Goal: Task Accomplishment & Management: Complete application form

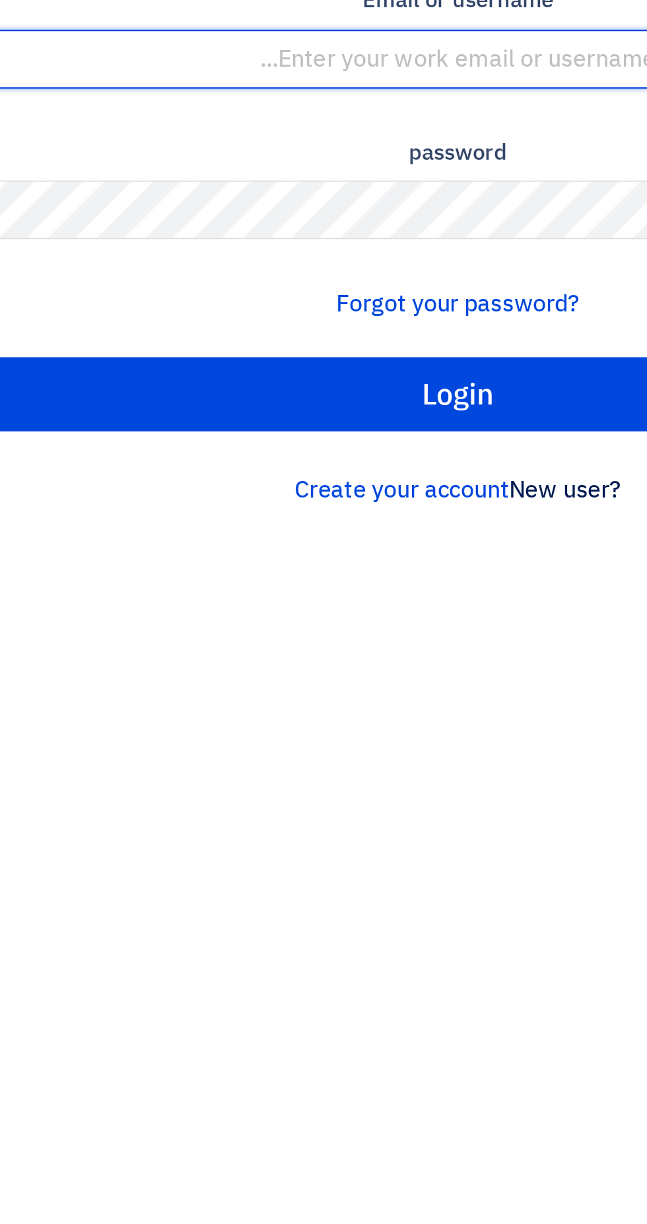
type input "[EMAIL_ADDRESS][DOMAIN_NAME]"
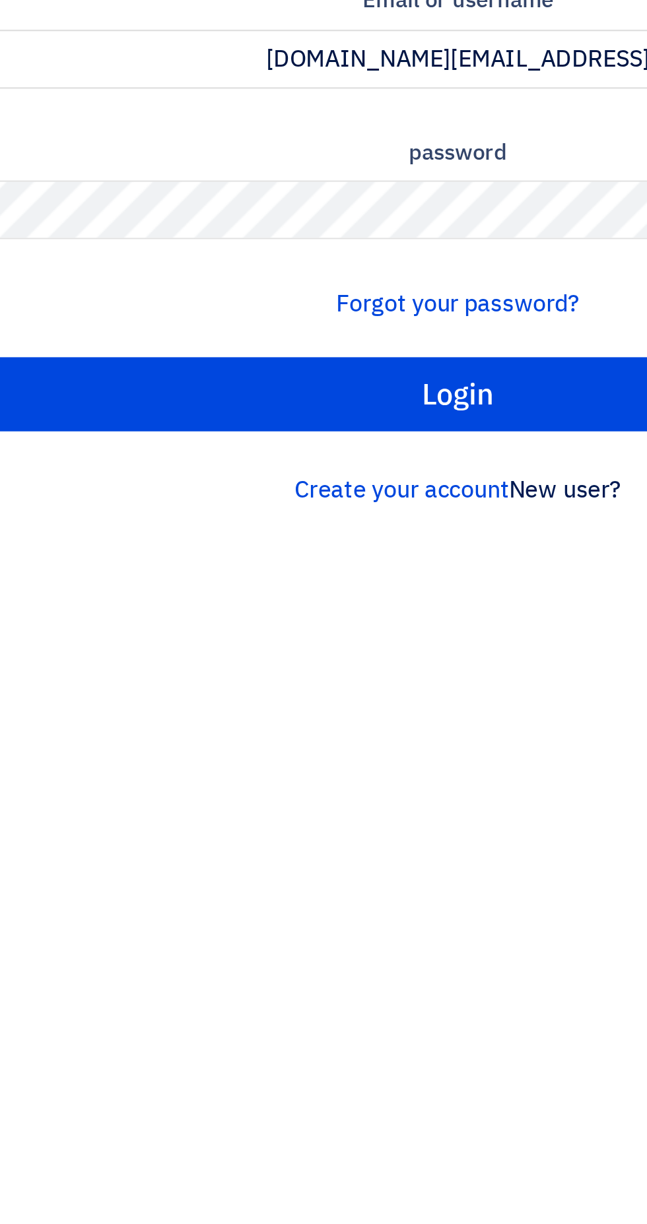
click at [10, 348] on input "Login" at bounding box center [323, 364] width 627 height 33
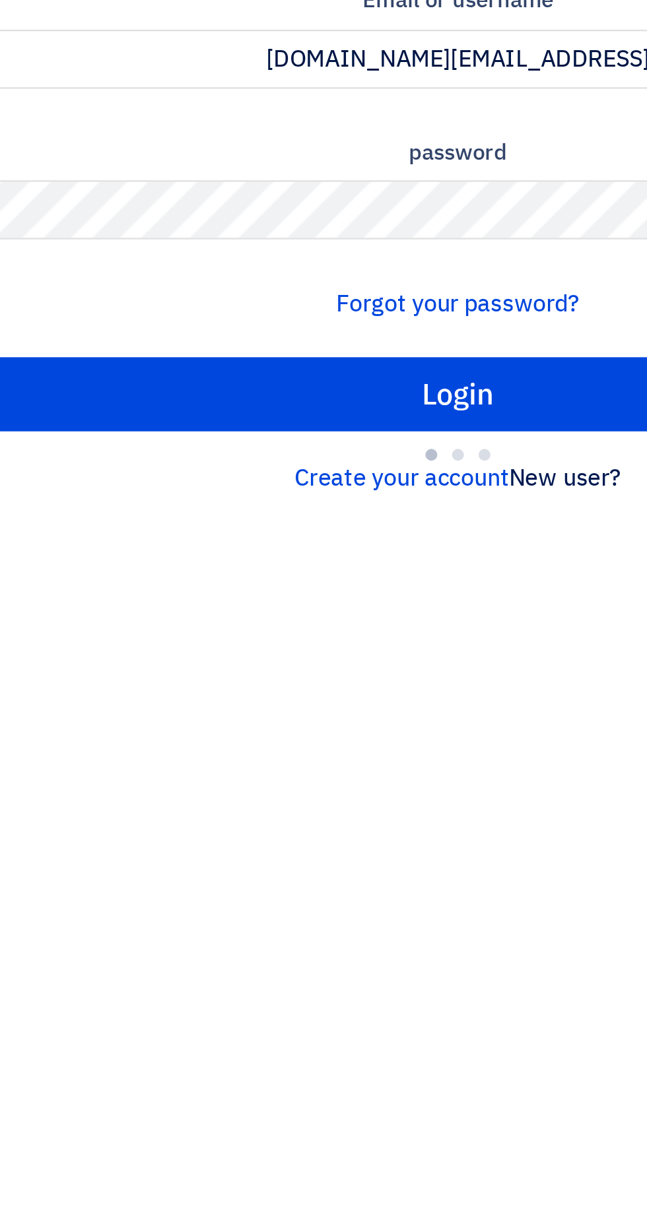
type input "Sign in"
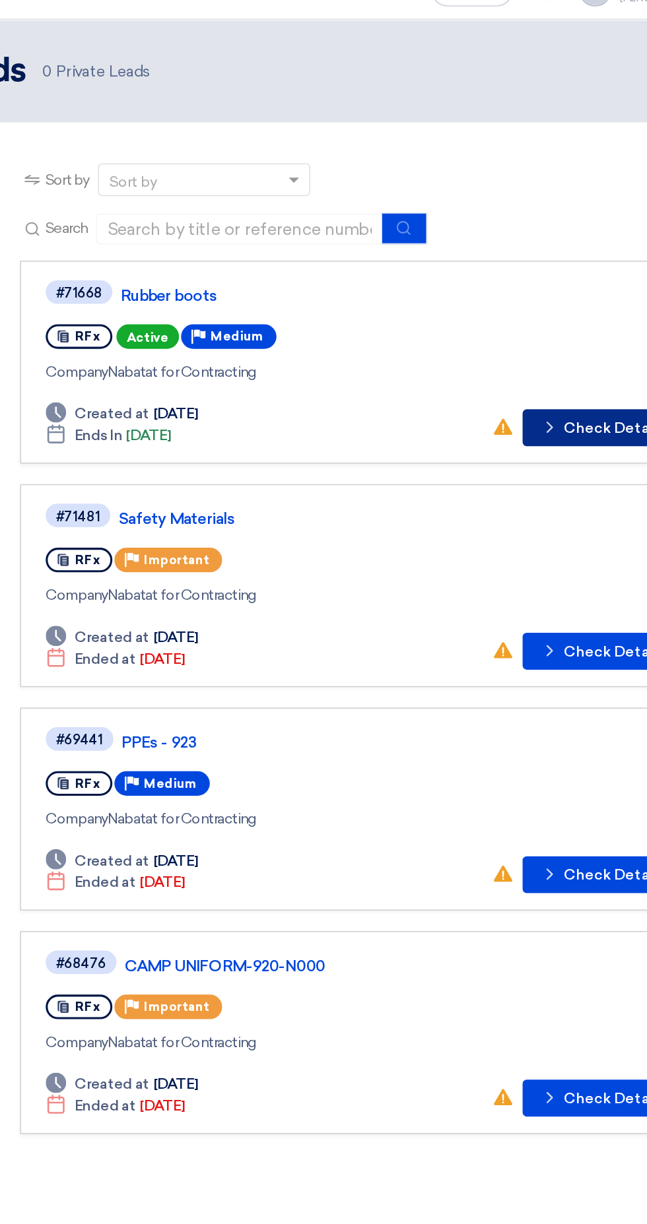
click at [540, 299] on font "Check Details" at bounding box center [560, 301] width 65 height 11
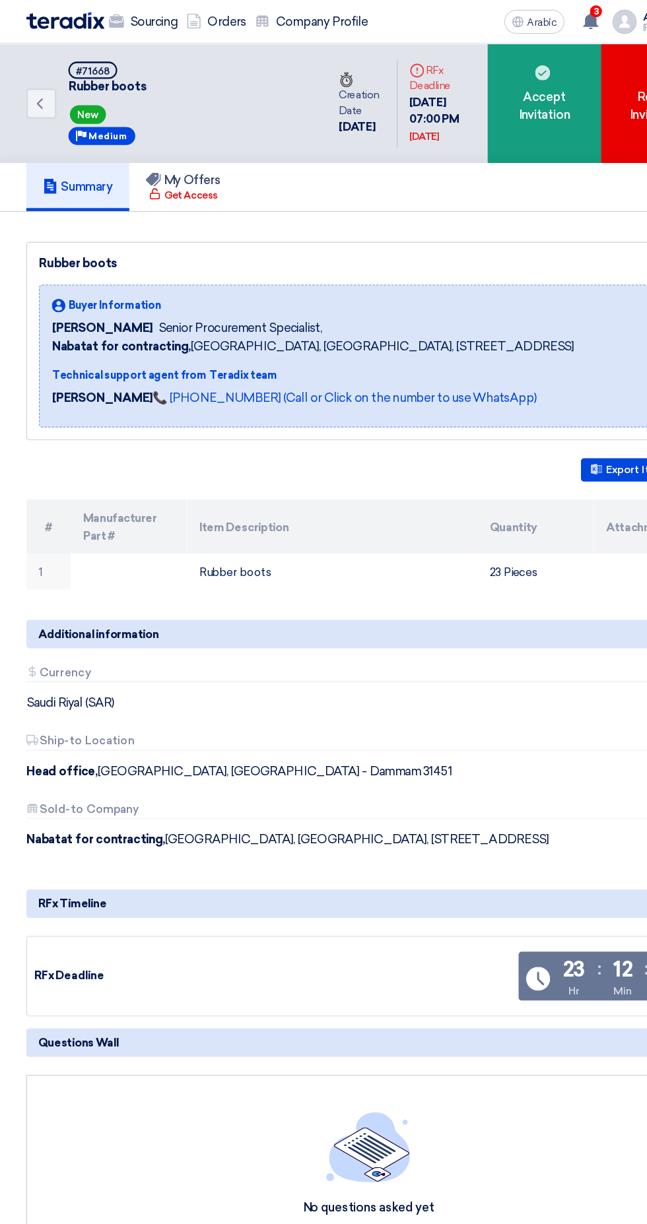
click at [469, 106] on font "Accept Invitation" at bounding box center [477, 93] width 45 height 28
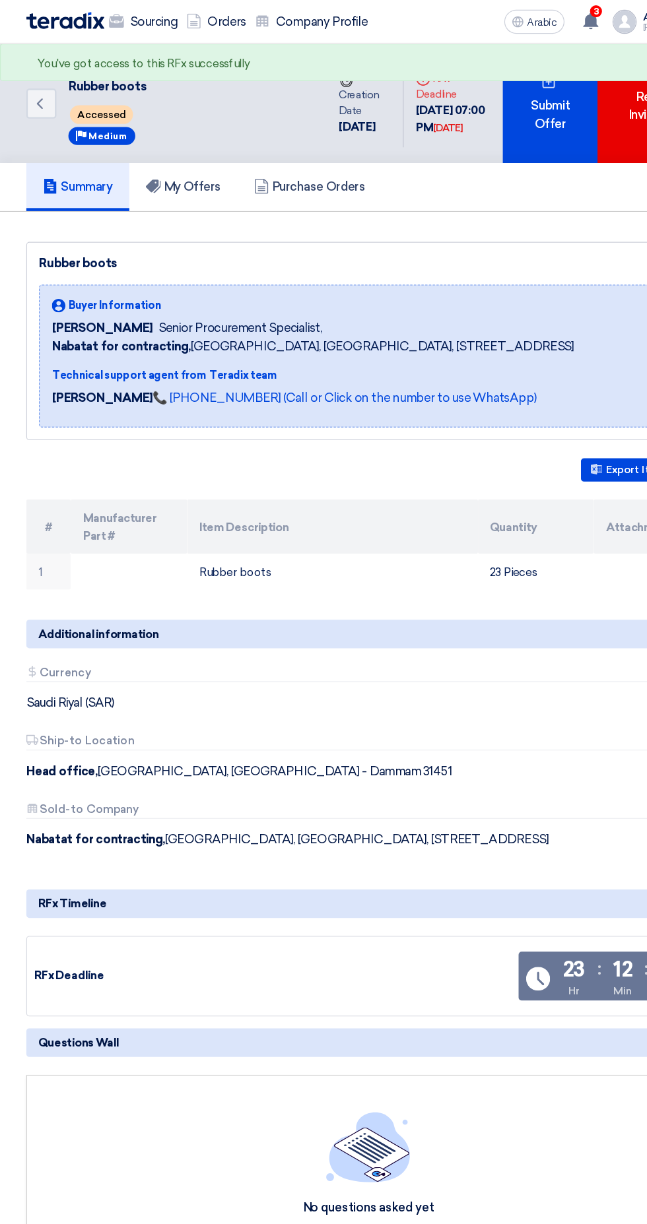
click at [491, 121] on div "Submit Offer" at bounding box center [483, 90] width 83 height 105
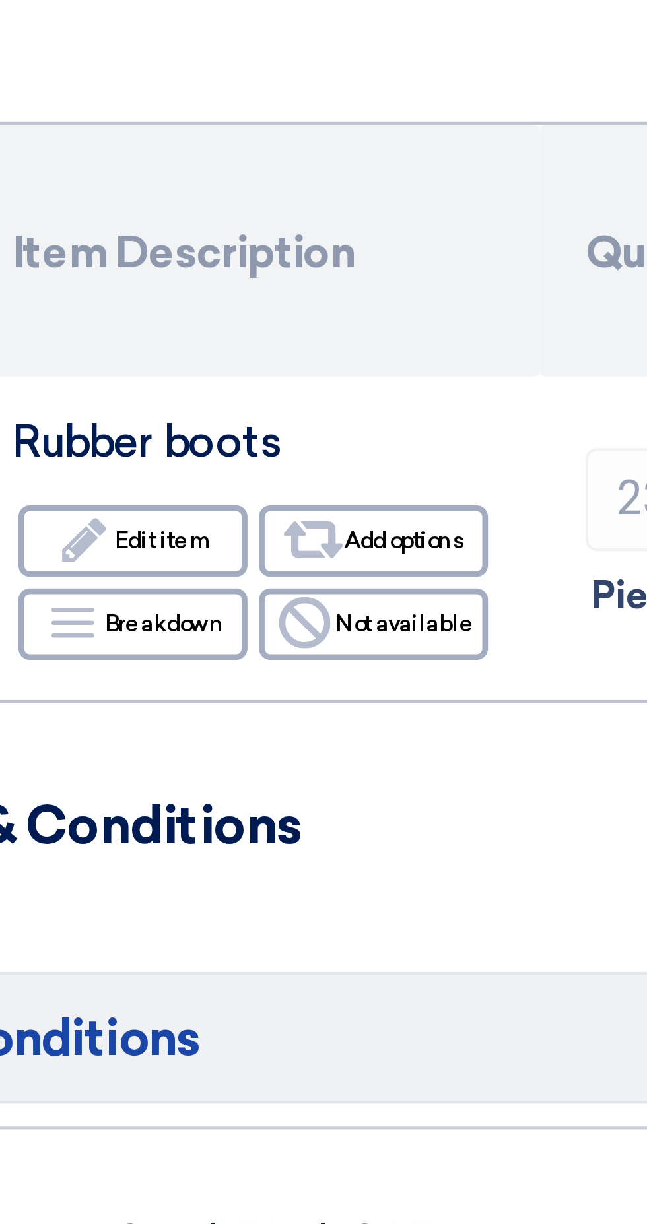
click at [181, 275] on font "Edit item" at bounding box center [180, 274] width 23 height 7
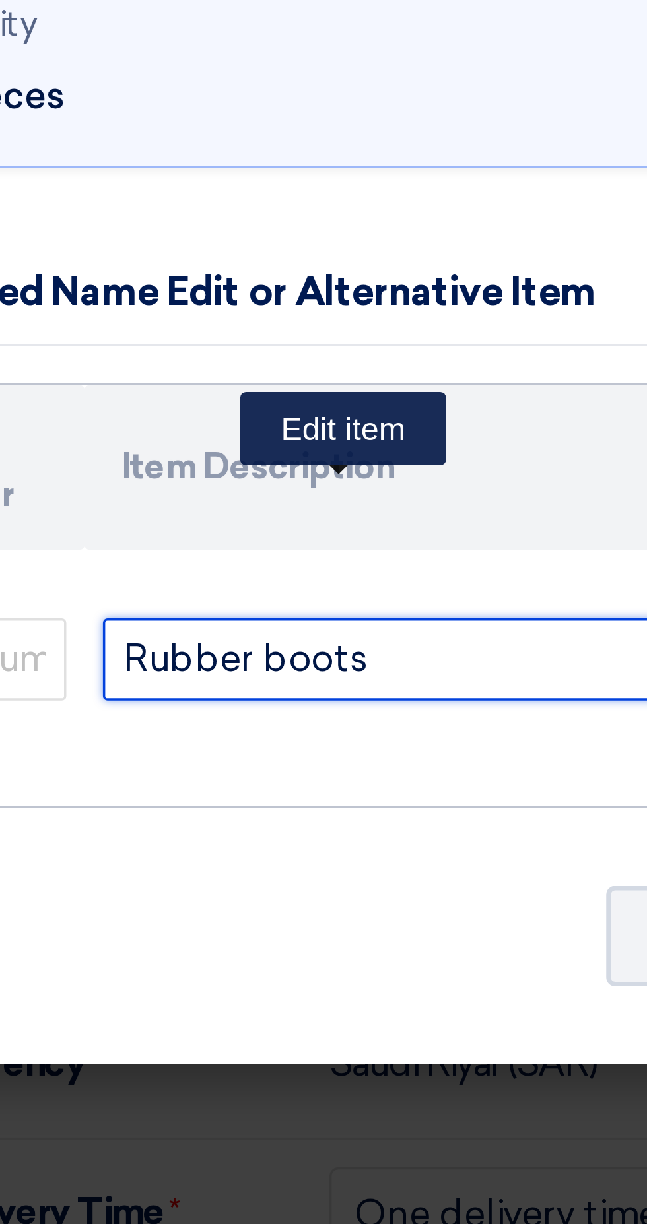
click at [146, 325] on input "Rubber boots" at bounding box center [184, 320] width 161 height 24
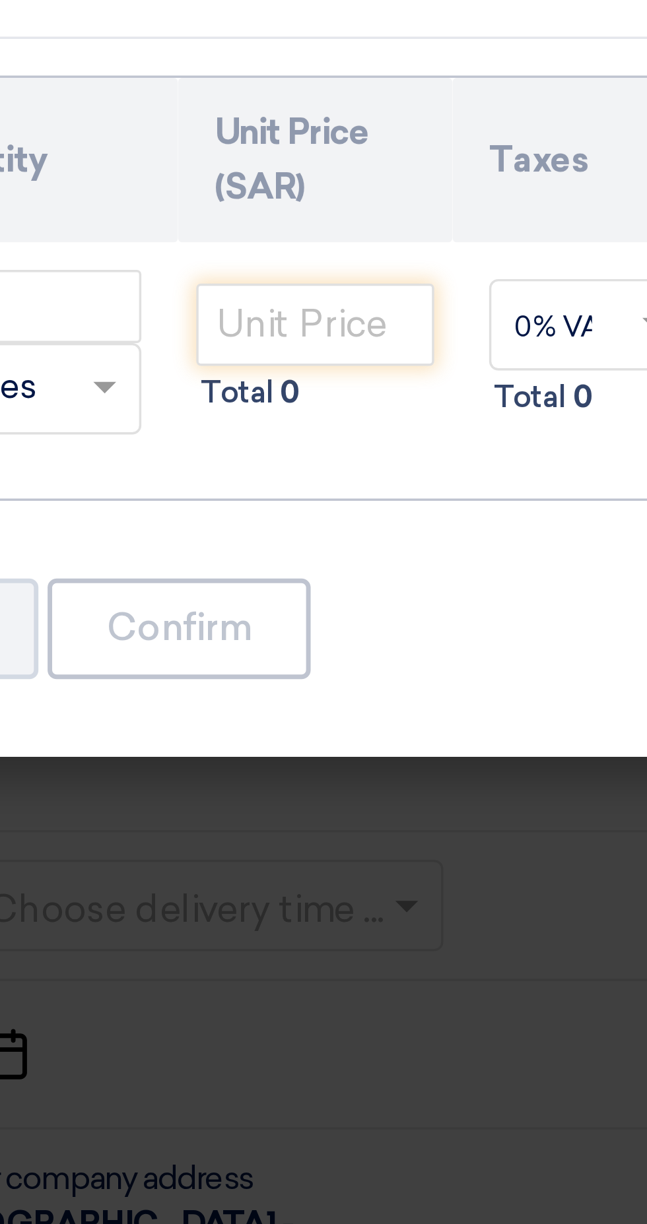
type input "Normal boots"
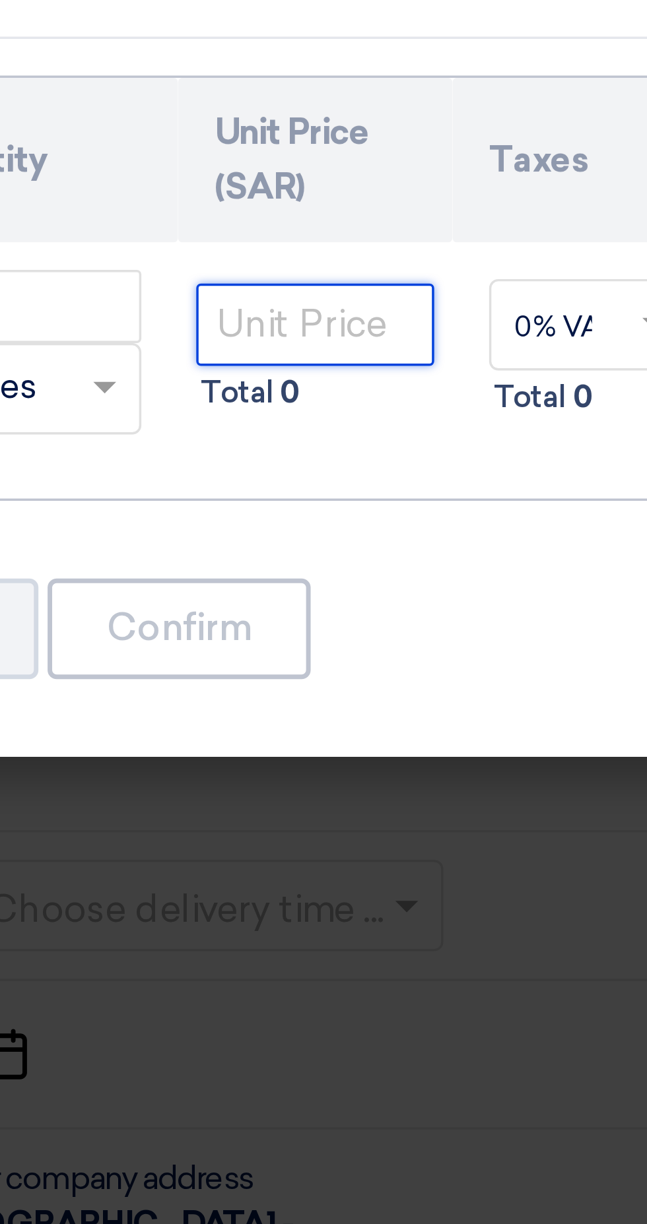
click at [390, 310] on input "number" at bounding box center [399, 312] width 69 height 24
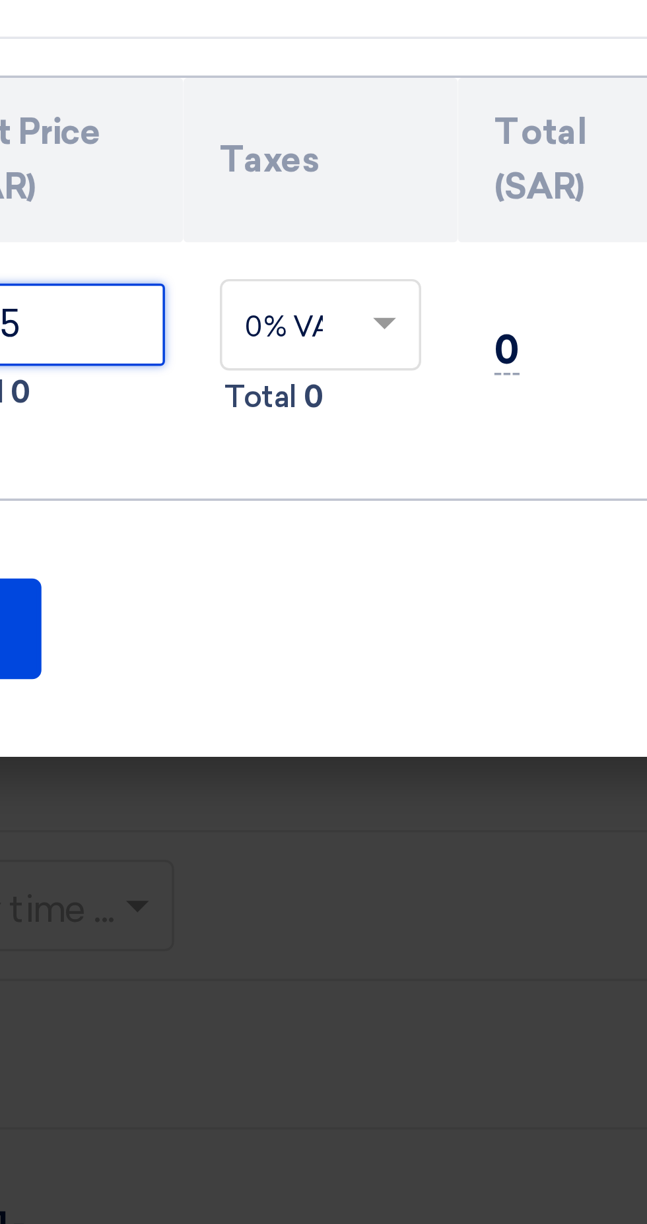
click at [484, 315] on input "text" at bounding box center [471, 312] width 28 height 21
type input "24.5"
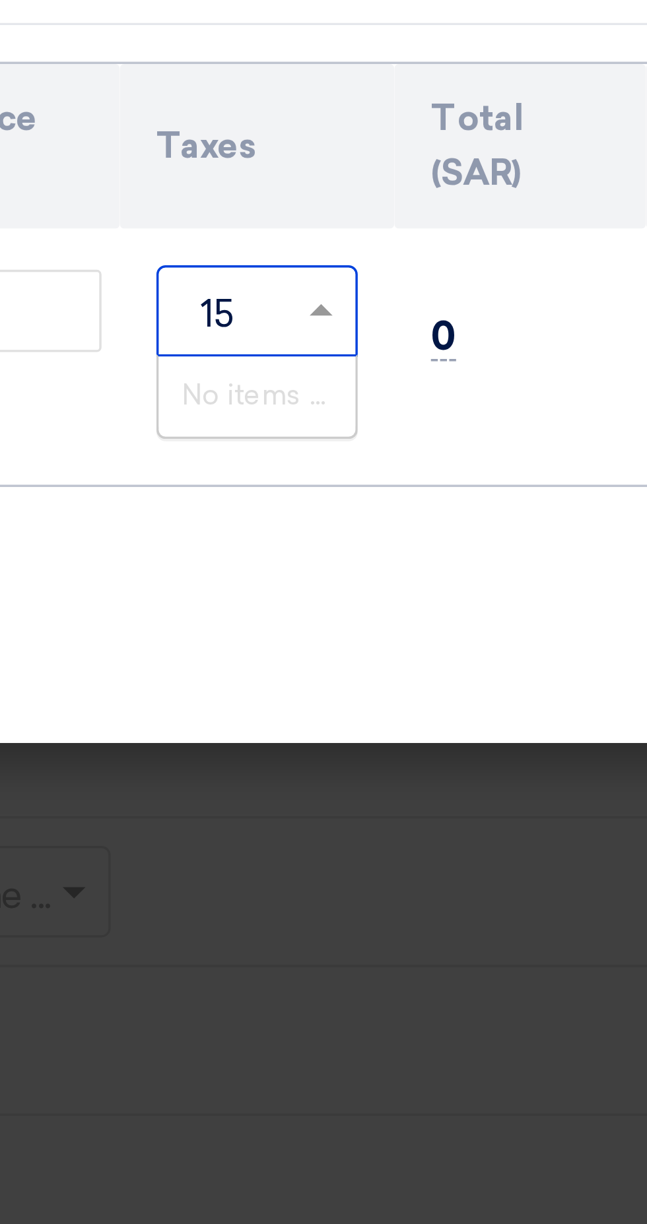
type input "15%"
click at [477, 368] on div "Original Item Requested Rubber boots Part Number Quantity 23 Pieces 23" at bounding box center [323, 247] width 620 height 378
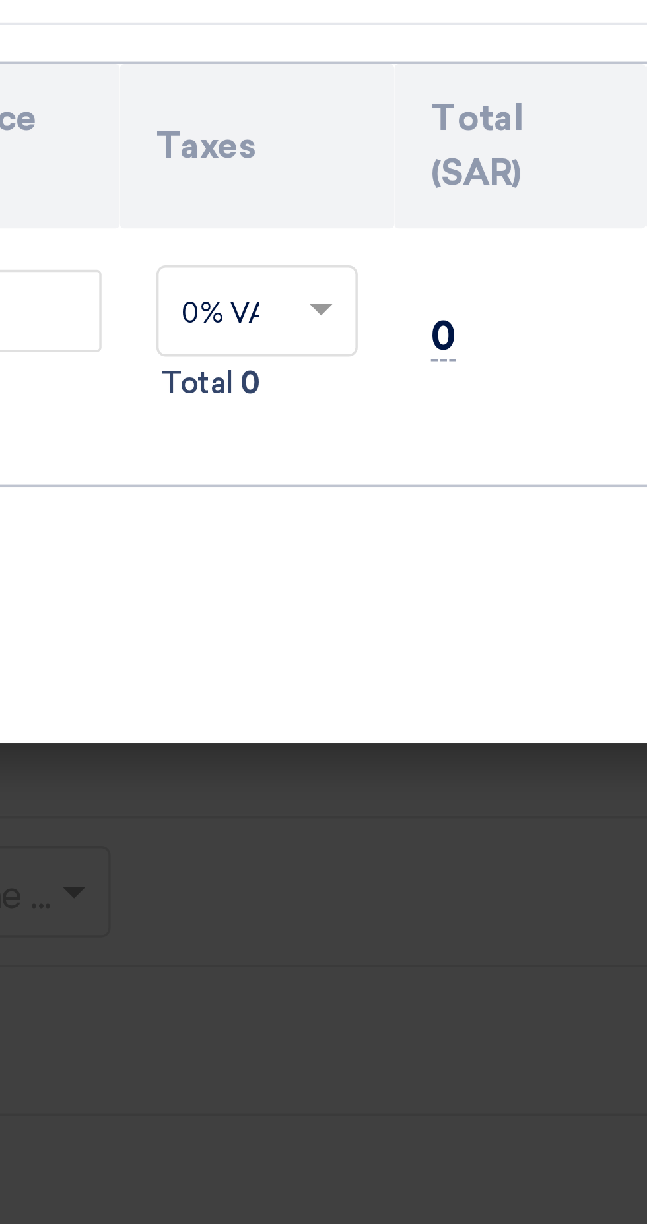
scroll to position [0, 0]
click at [467, 319] on input "text" at bounding box center [471, 312] width 28 height 21
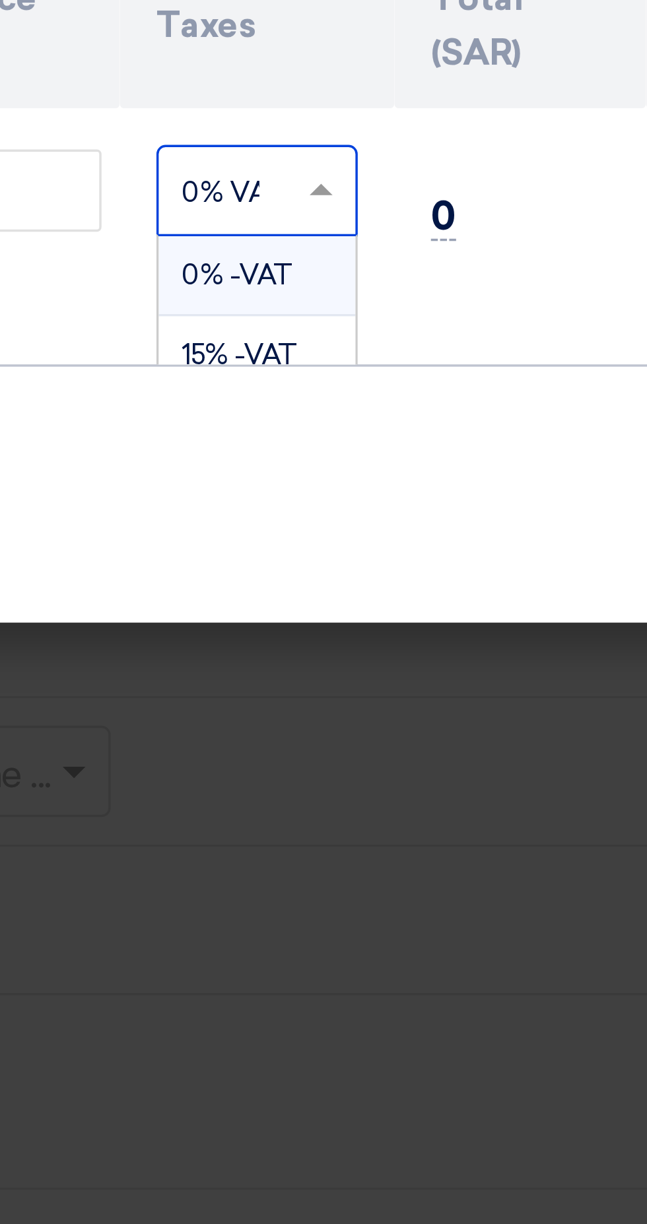
click at [470, 354] on span "15% -VAT" at bounding box center [473, 358] width 33 height 9
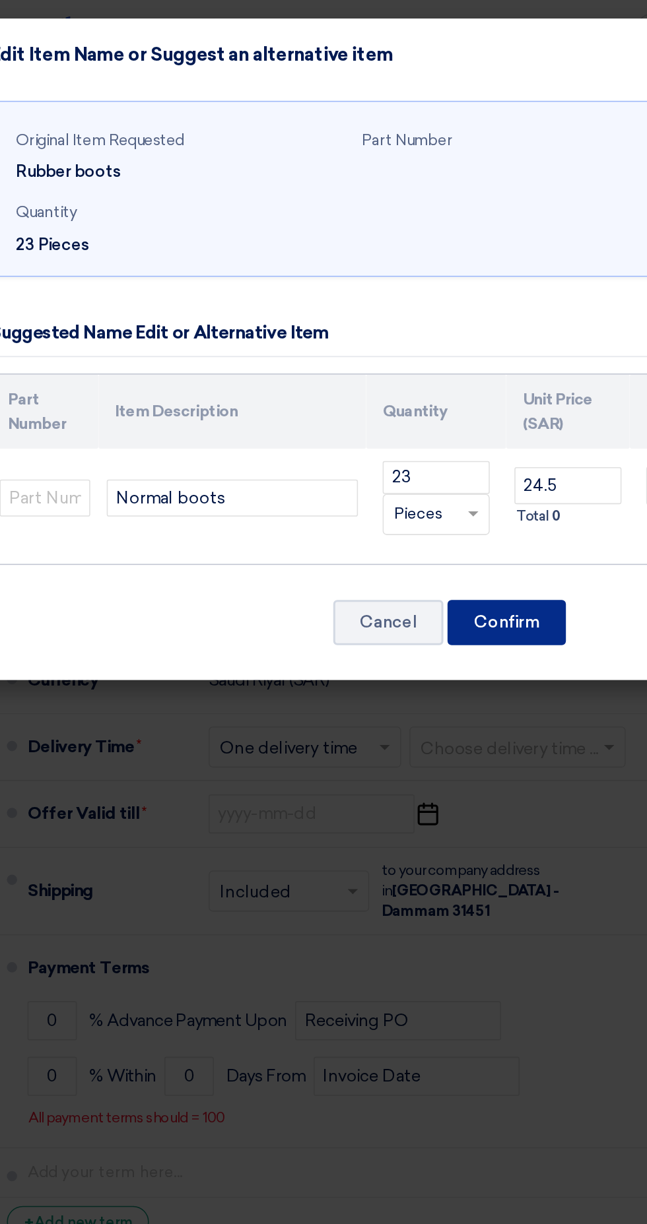
click at [358, 409] on button "Confirm" at bounding box center [360, 399] width 76 height 29
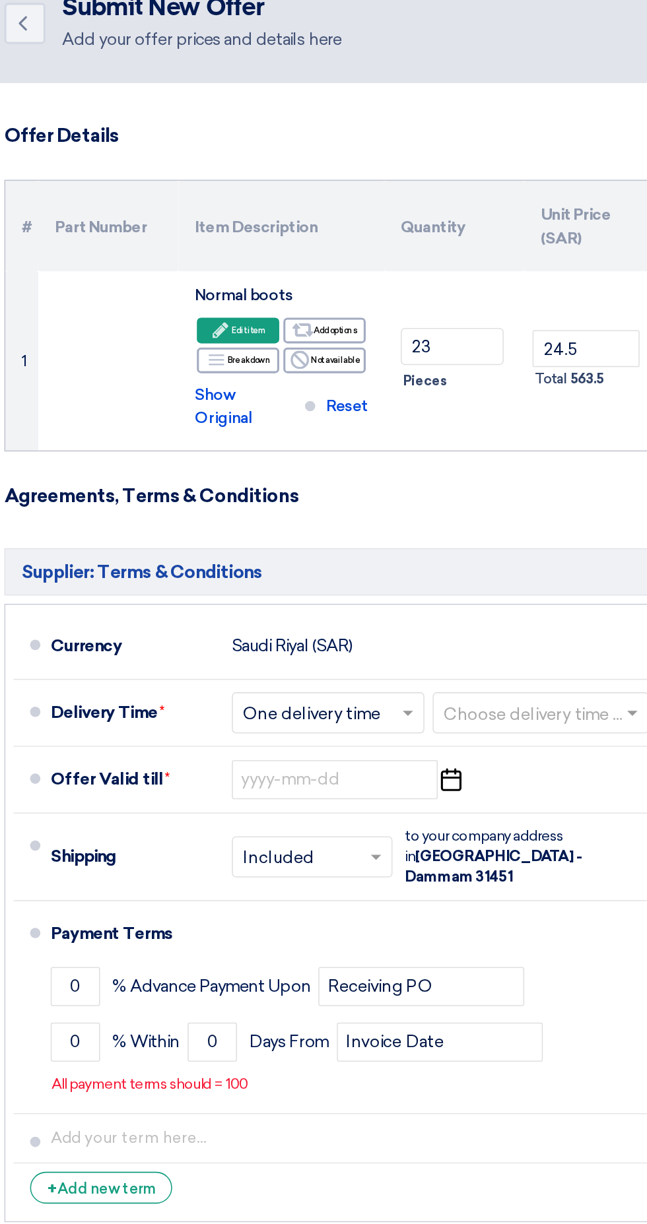
click at [381, 511] on input "text" at bounding box center [364, 520] width 119 height 19
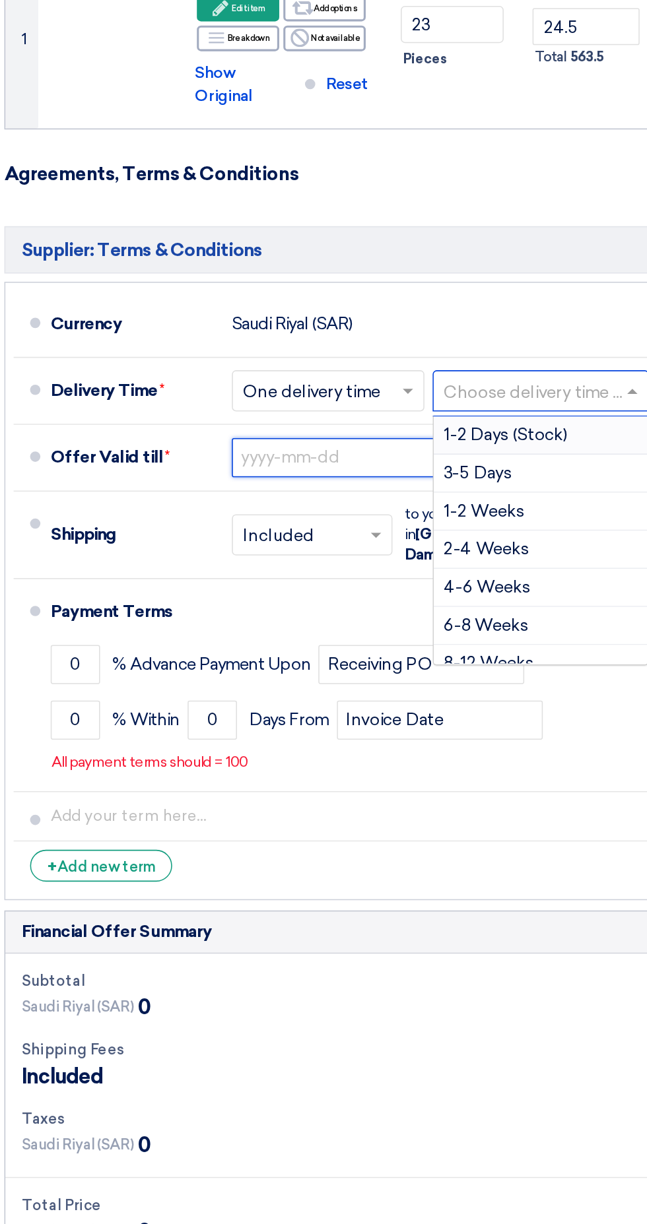
click at [205, 557] on input at bounding box center [235, 562] width 132 height 25
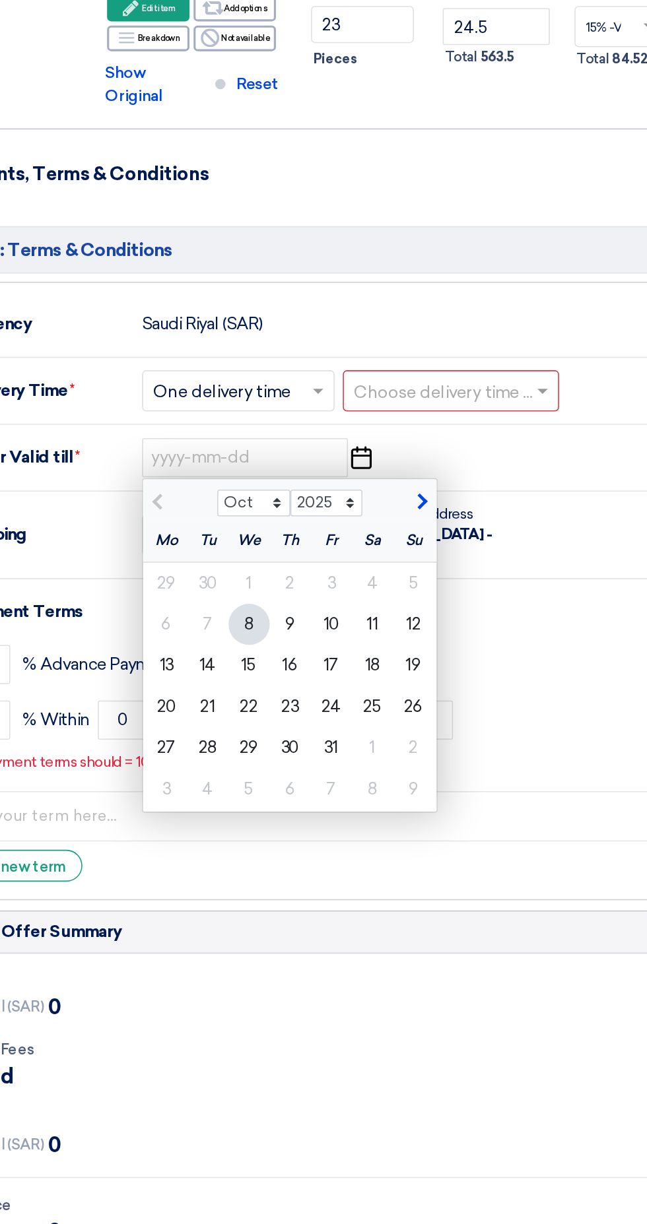
click at [434, 682] on div "0 % Advance Payment Upon Receiving PO" at bounding box center [333, 695] width 560 height 36
click at [96, 645] on div "Payment Terms" at bounding box center [327, 661] width 549 height 32
click at [138, 649] on div "Payment Terms" at bounding box center [327, 661] width 549 height 32
click at [135, 599] on div "Shipping" at bounding box center [106, 612] width 106 height 32
click at [414, 560] on div "Offer Valid till * Oct Nov [DATE] 2026 2027 2028 2029 2030 2031 2032 2033 2034 …" at bounding box center [333, 562] width 560 height 32
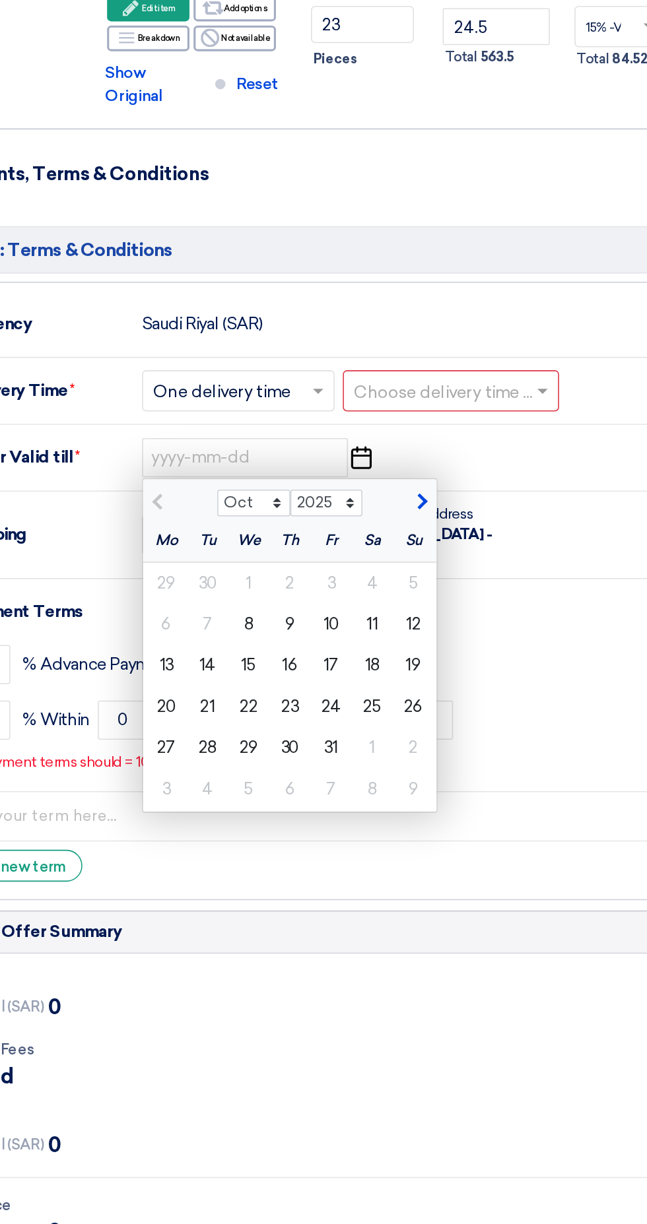
click at [389, 511] on input "text" at bounding box center [364, 520] width 119 height 19
click at [391, 541] on div "1-2 Weeks" at bounding box center [366, 553] width 137 height 24
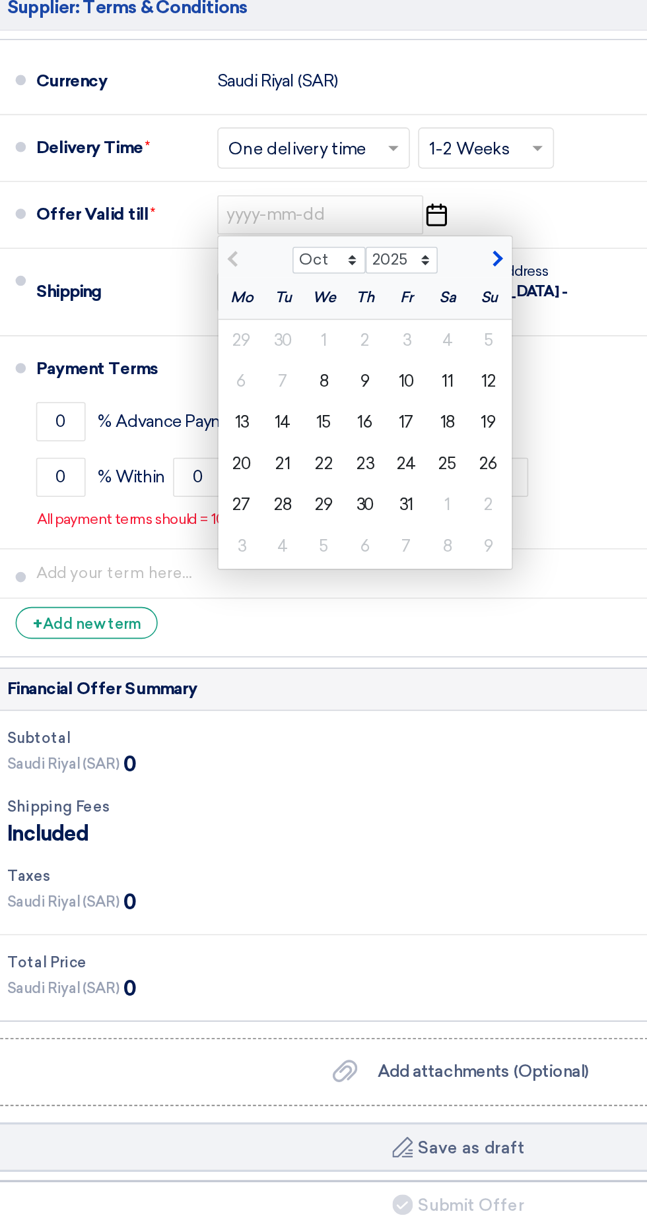
click at [247, 688] on div "15" at bounding box center [237, 695] width 26 height 26
type input "[DATE]"
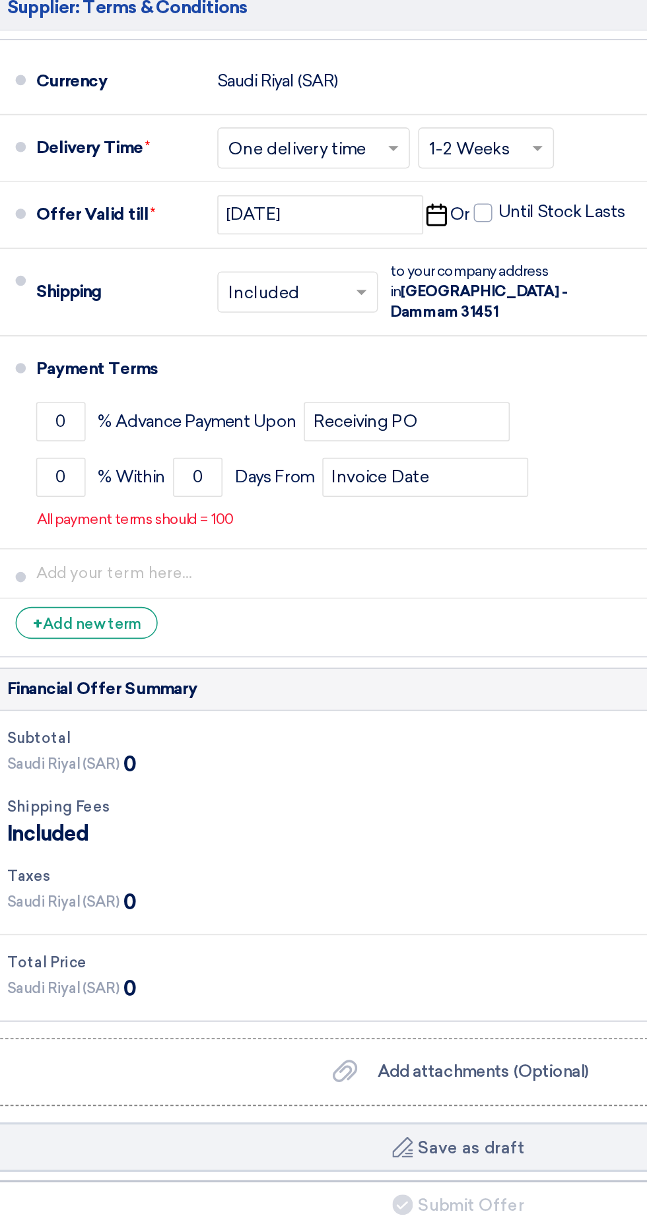
click at [237, 603] on input "text" at bounding box center [217, 612] width 83 height 19
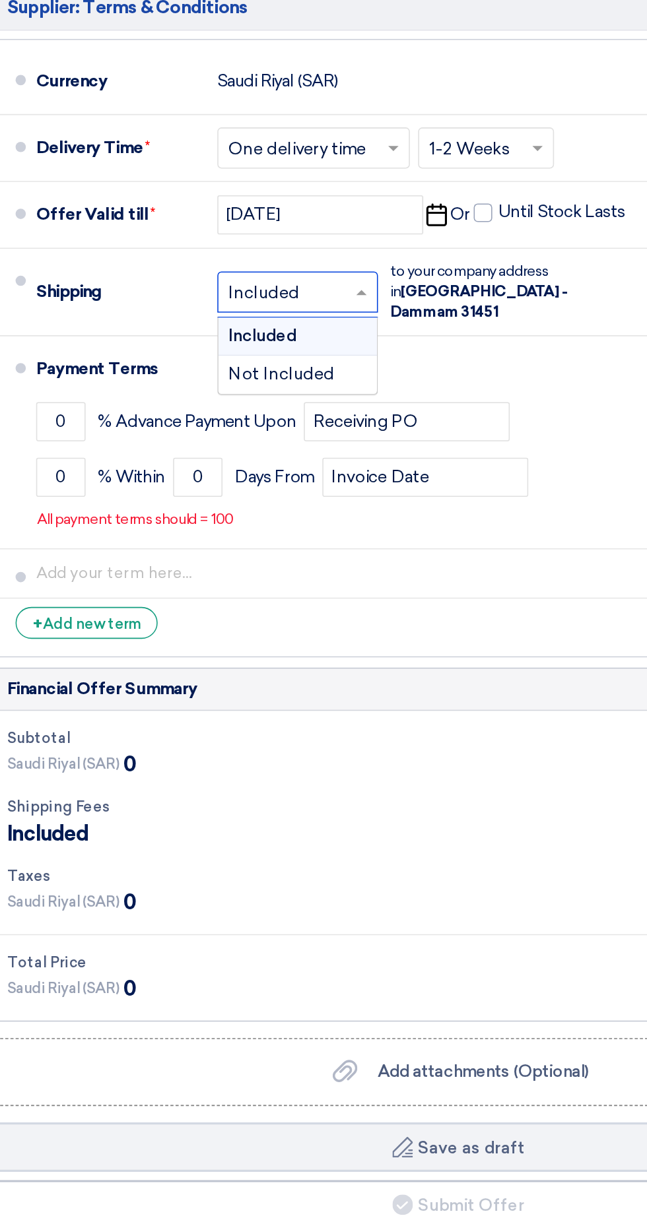
click at [254, 657] on div "Not Included" at bounding box center [221, 665] width 102 height 24
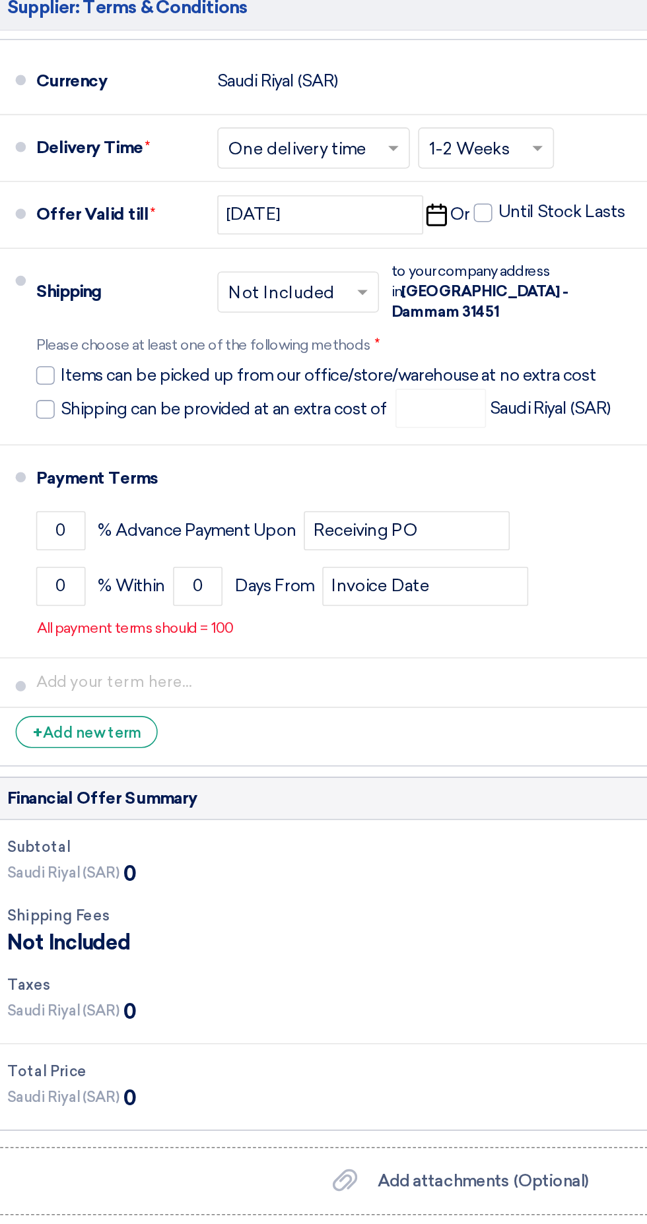
click at [236, 680] on font "Shipping can be provided at an extra cost of" at bounding box center [173, 686] width 209 height 13
click at [236, 680] on input "Shipping can be provided at an extra cost of" at bounding box center [175, 692] width 212 height 25
checkbox input "true"
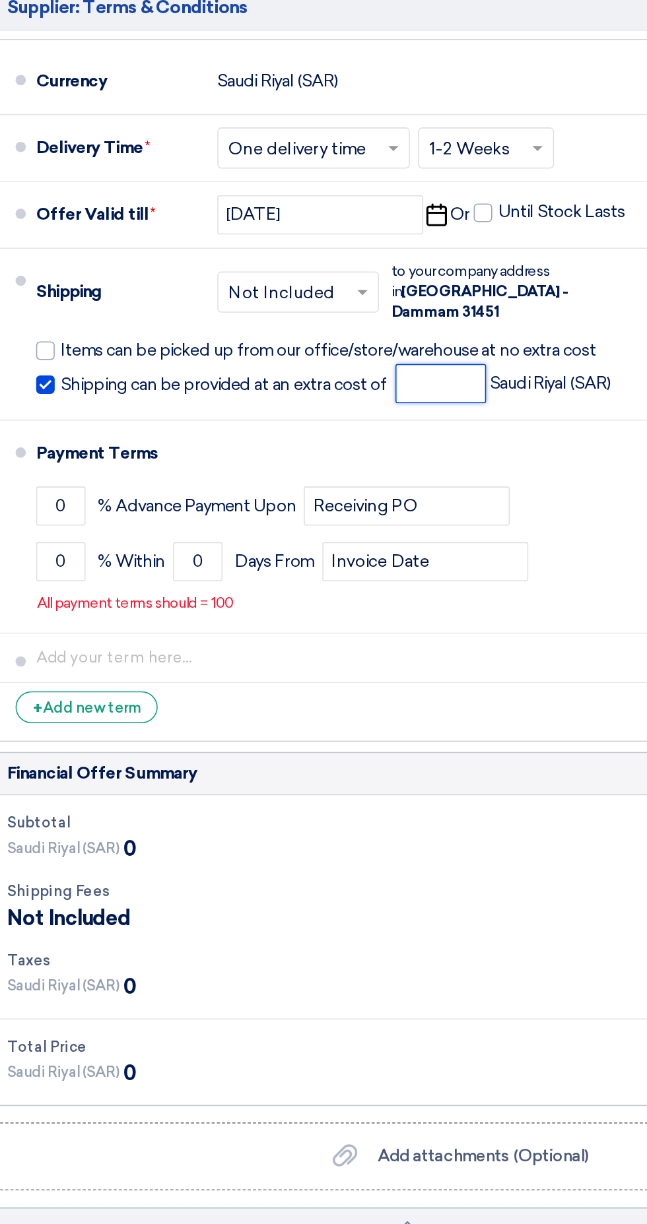
click at [310, 658] on input "number" at bounding box center [312, 670] width 58 height 25
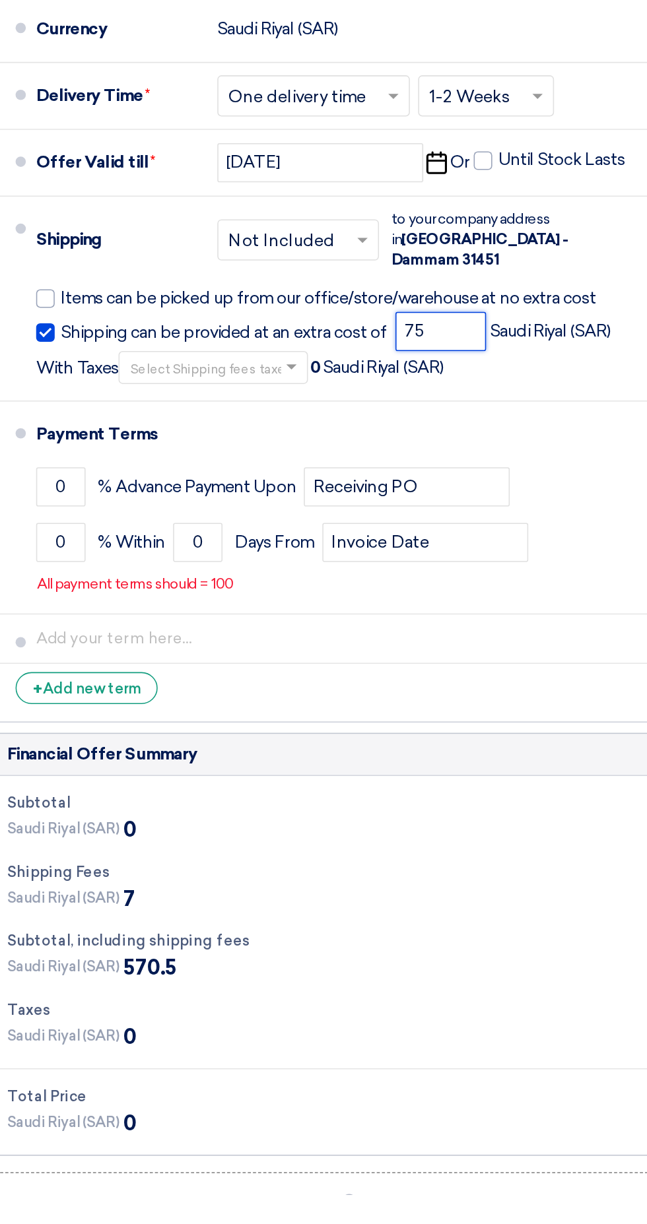
click at [213, 692] on span at bounding box center [216, 694] width 7 height 5
type input "75"
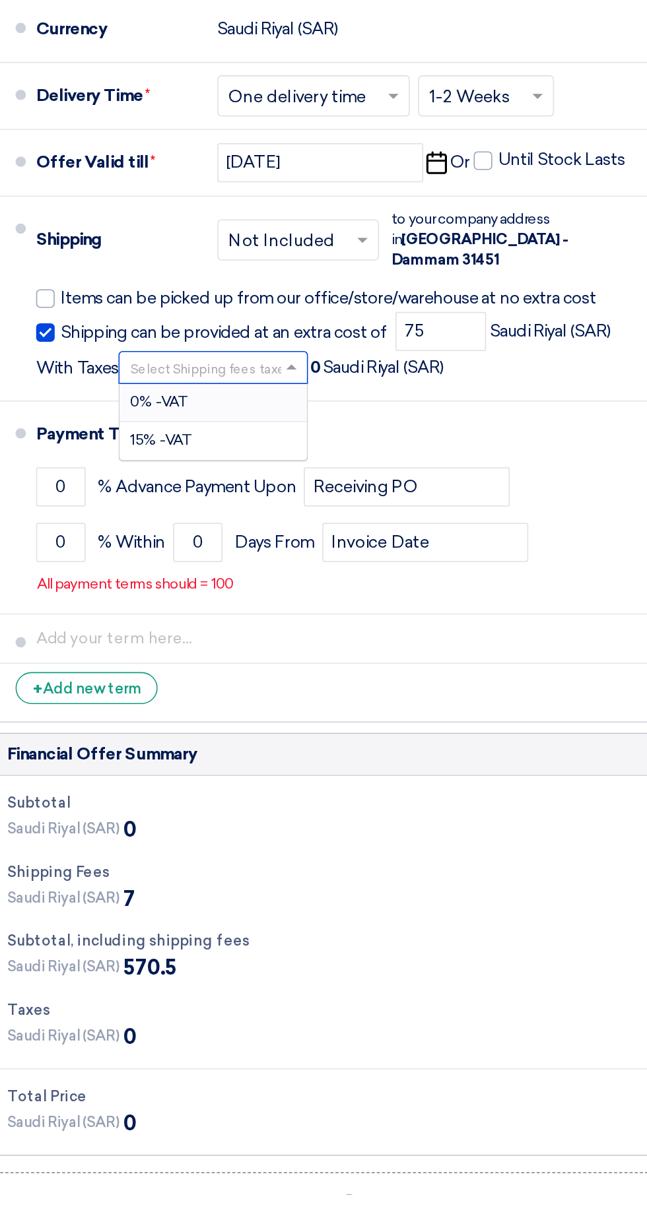
scroll to position [1, 0]
click at [213, 729] on div "15% -VAT" at bounding box center [166, 741] width 120 height 24
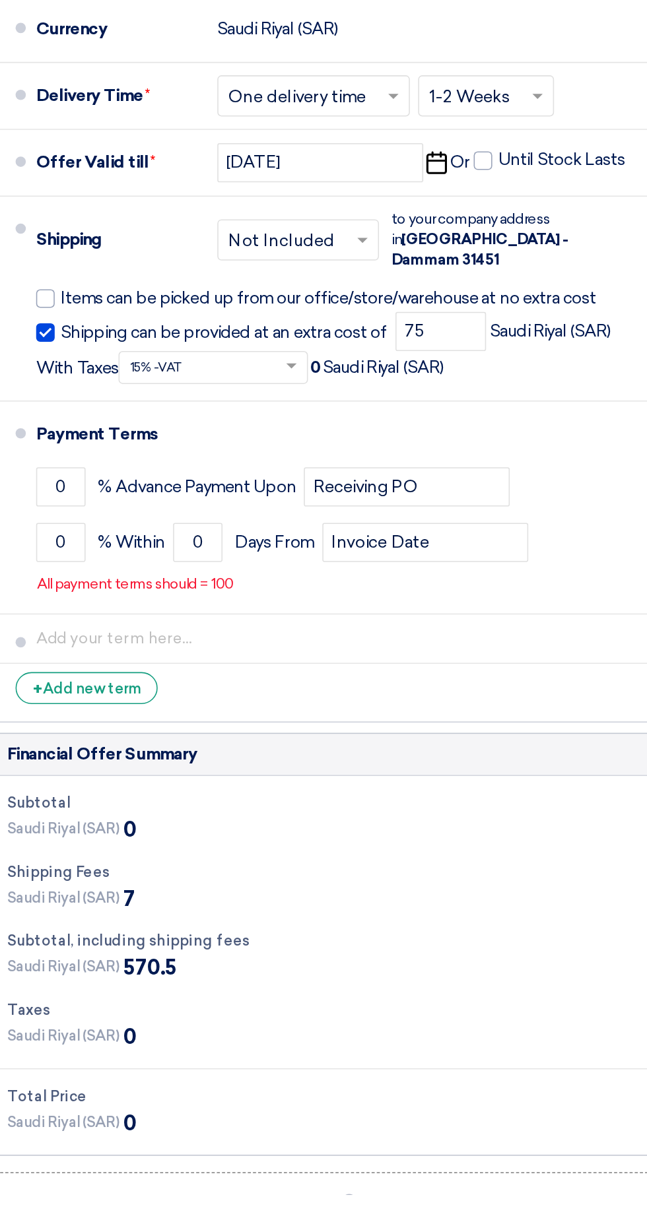
click at [213, 691] on span at bounding box center [216, 693] width 7 height 5
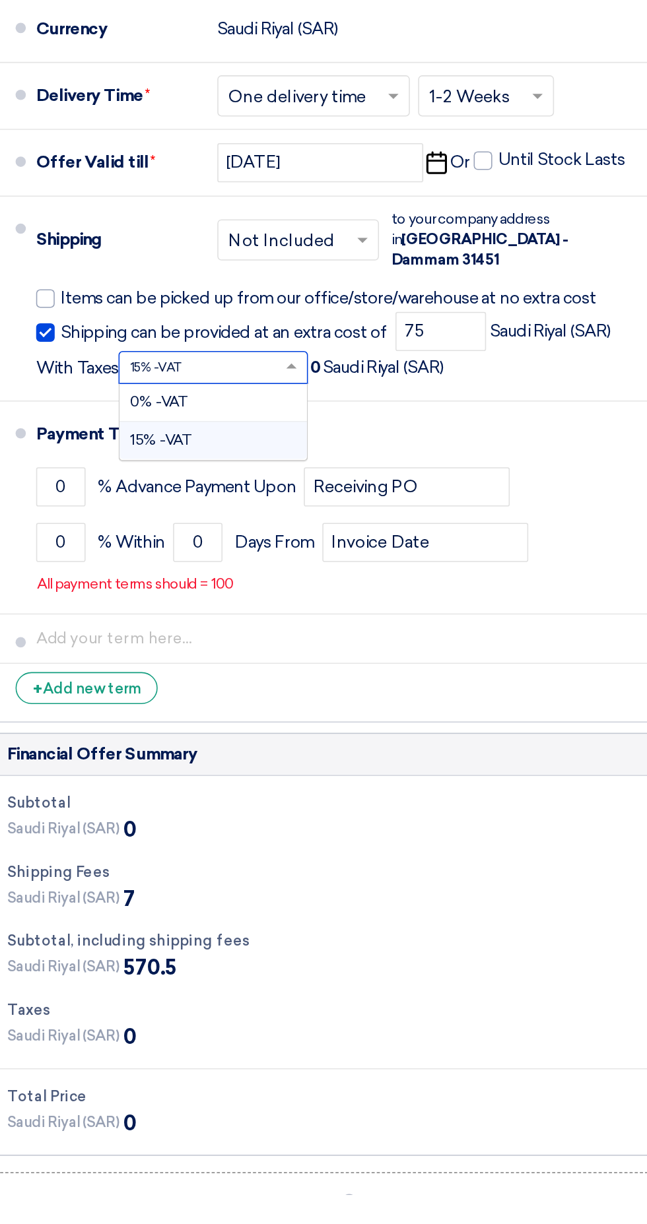
click at [212, 704] on div "0% -VAT" at bounding box center [166, 716] width 120 height 24
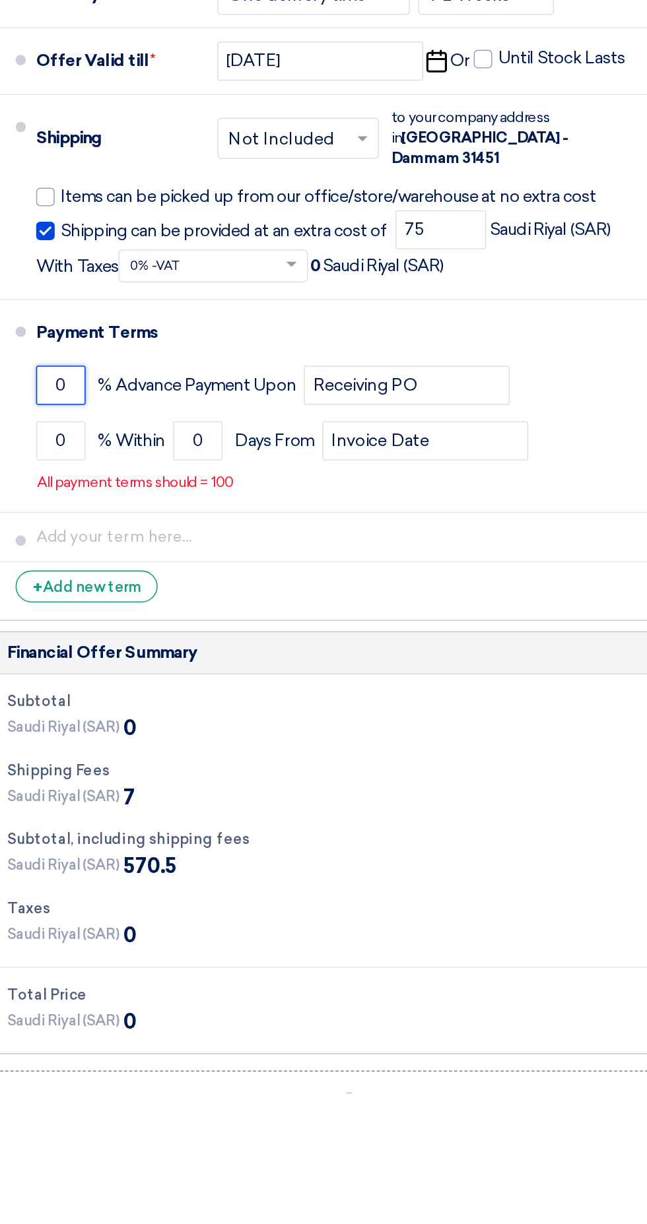
click at [76, 758] on input "0" at bounding box center [69, 770] width 32 height 25
type input "0"
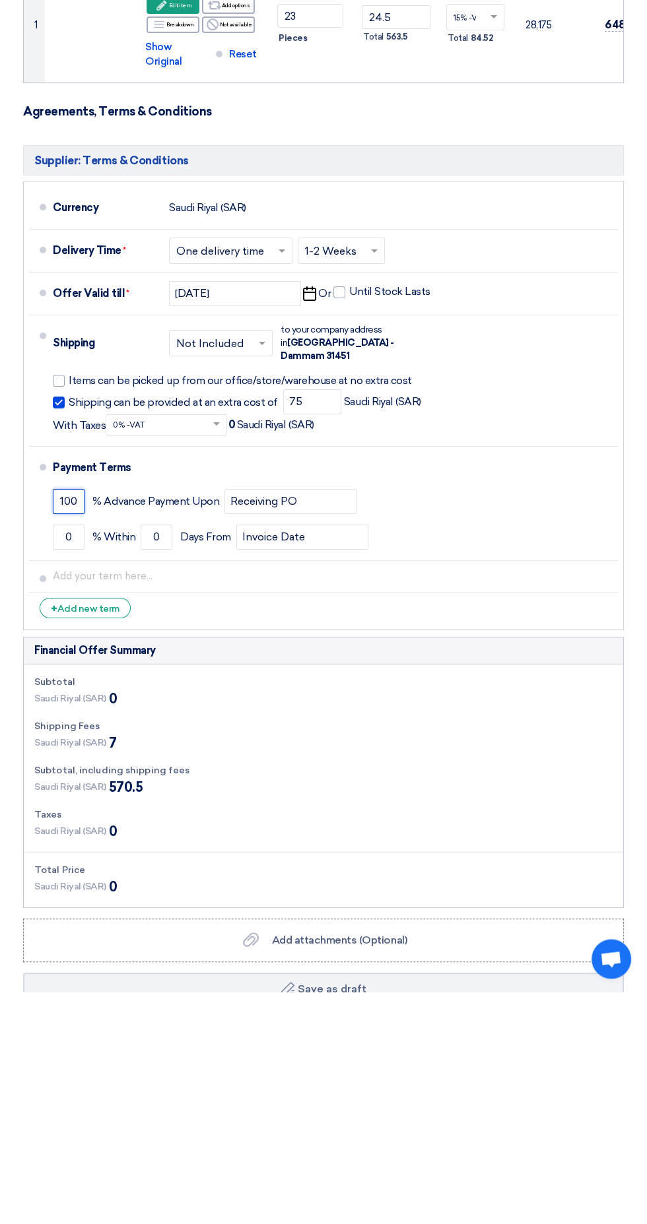
scroll to position [36, 0]
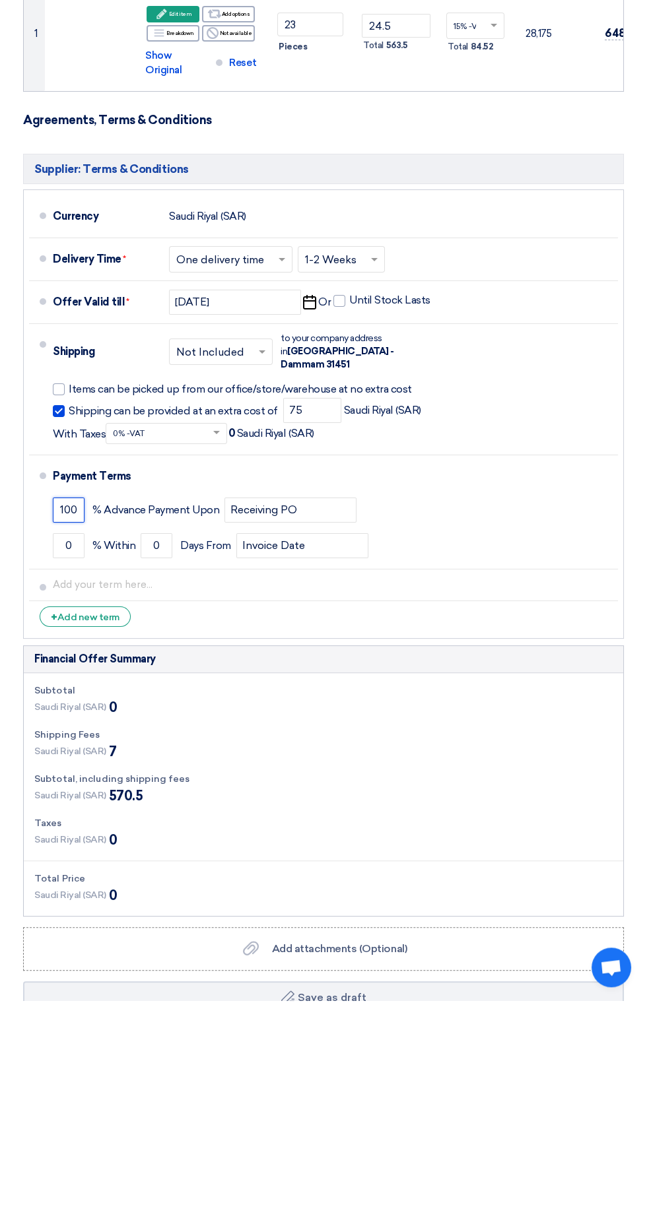
type input "100"
click at [307, 625] on input "75" at bounding box center [312, 634] width 58 height 25
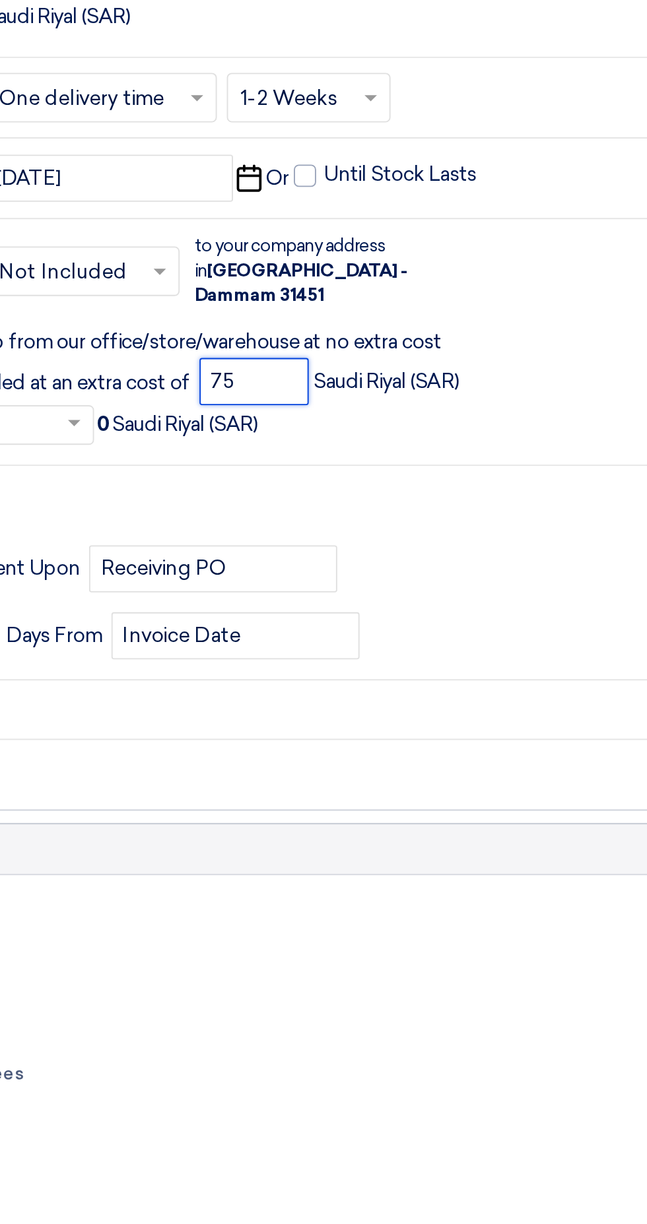
click at [213, 655] on span at bounding box center [216, 657] width 7 height 5
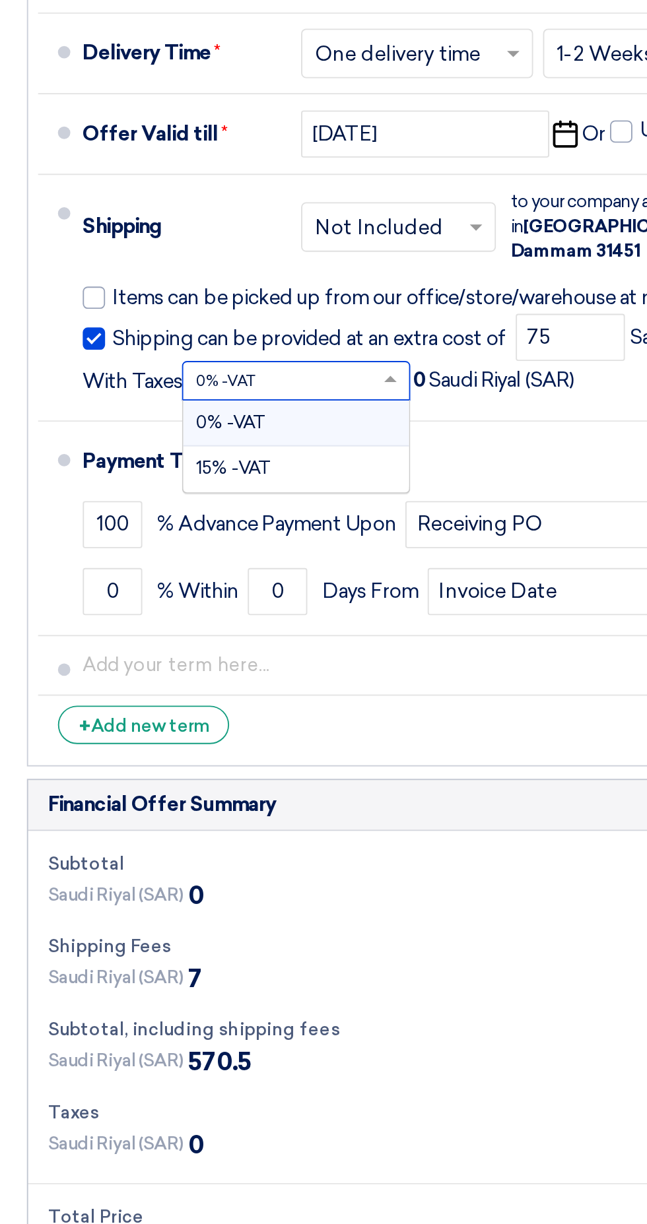
click at [181, 692] on div "15% -VAT" at bounding box center [166, 704] width 120 height 24
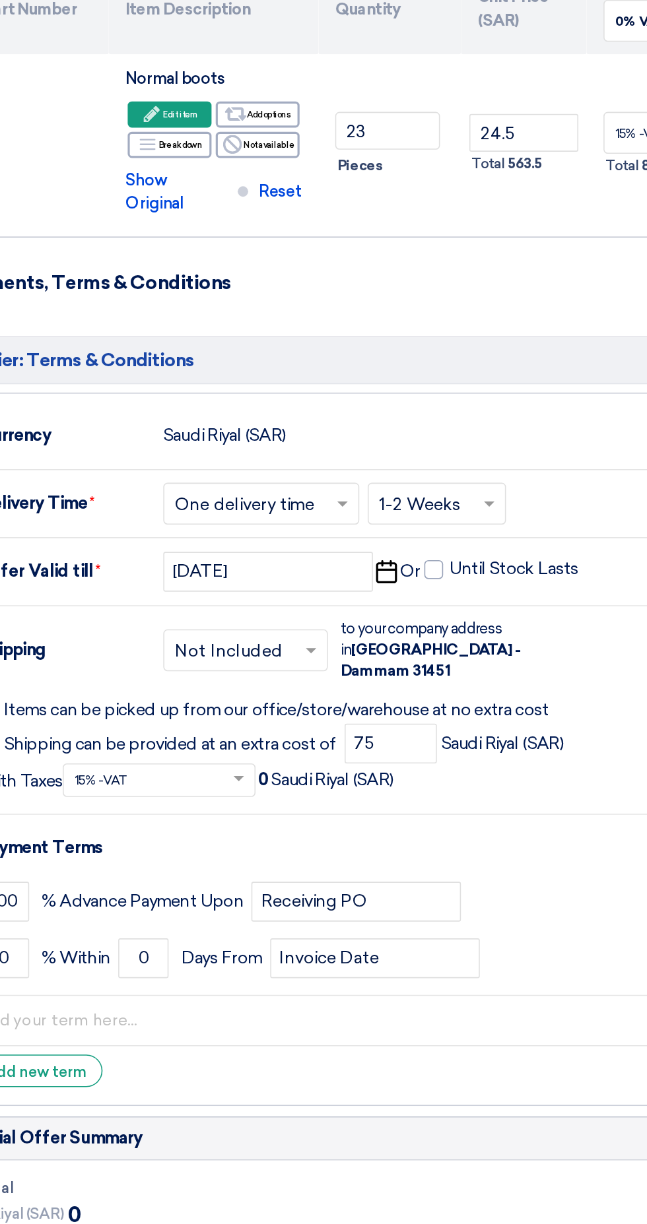
scroll to position [110, 0]
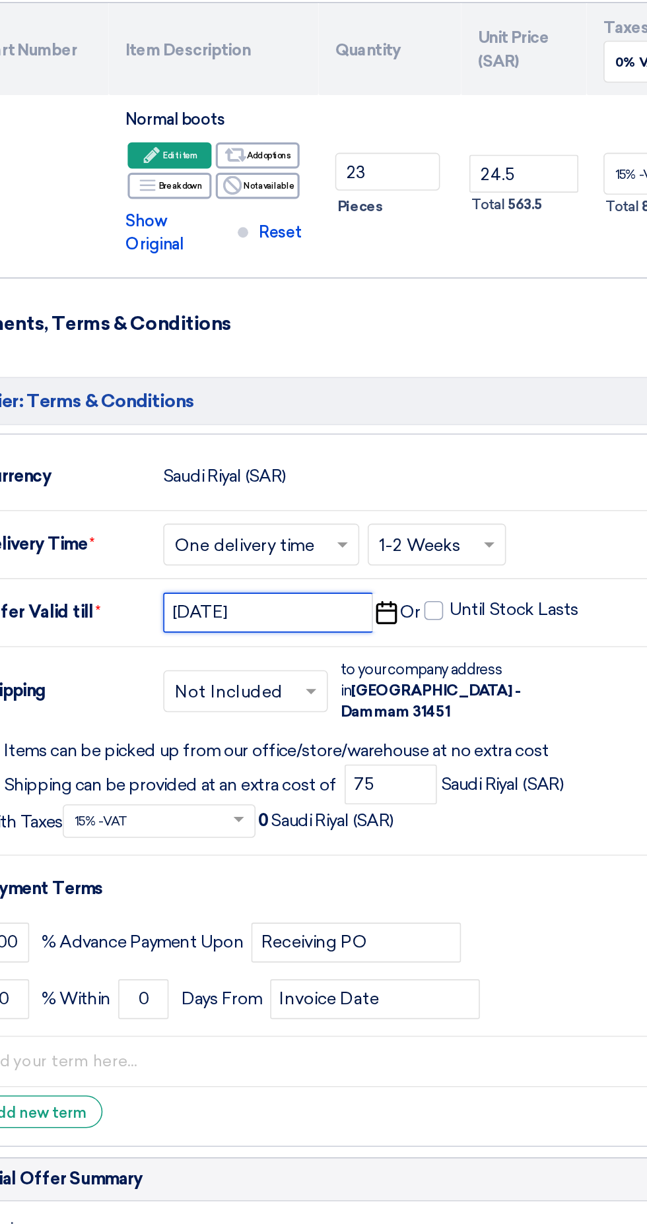
click at [251, 444] on input "[DATE]" at bounding box center [235, 452] width 132 height 25
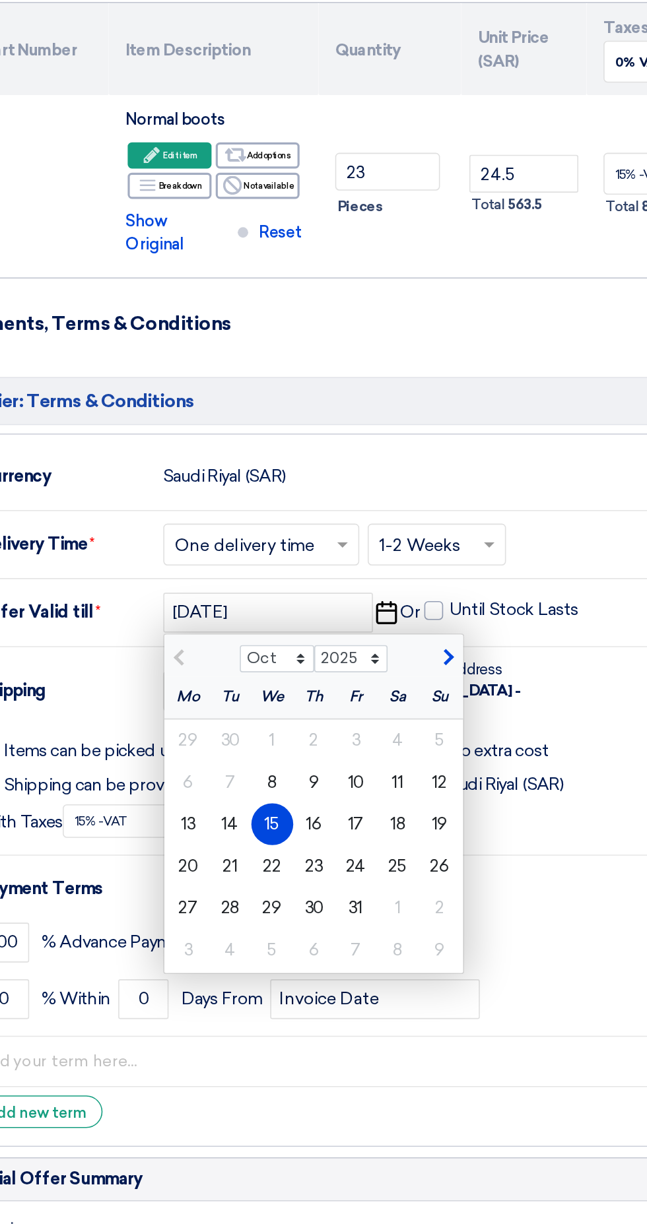
click at [240, 606] on font "22" at bounding box center [237, 612] width 11 height 13
type input "[DATE]"
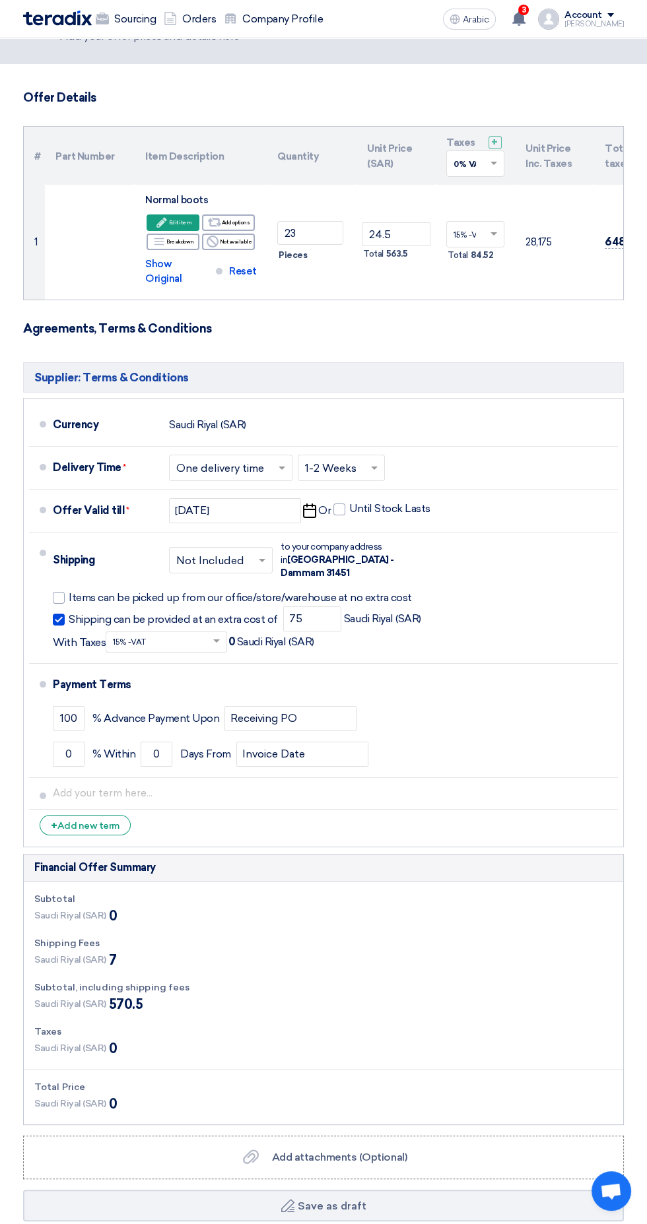
scroll to position [0, 0]
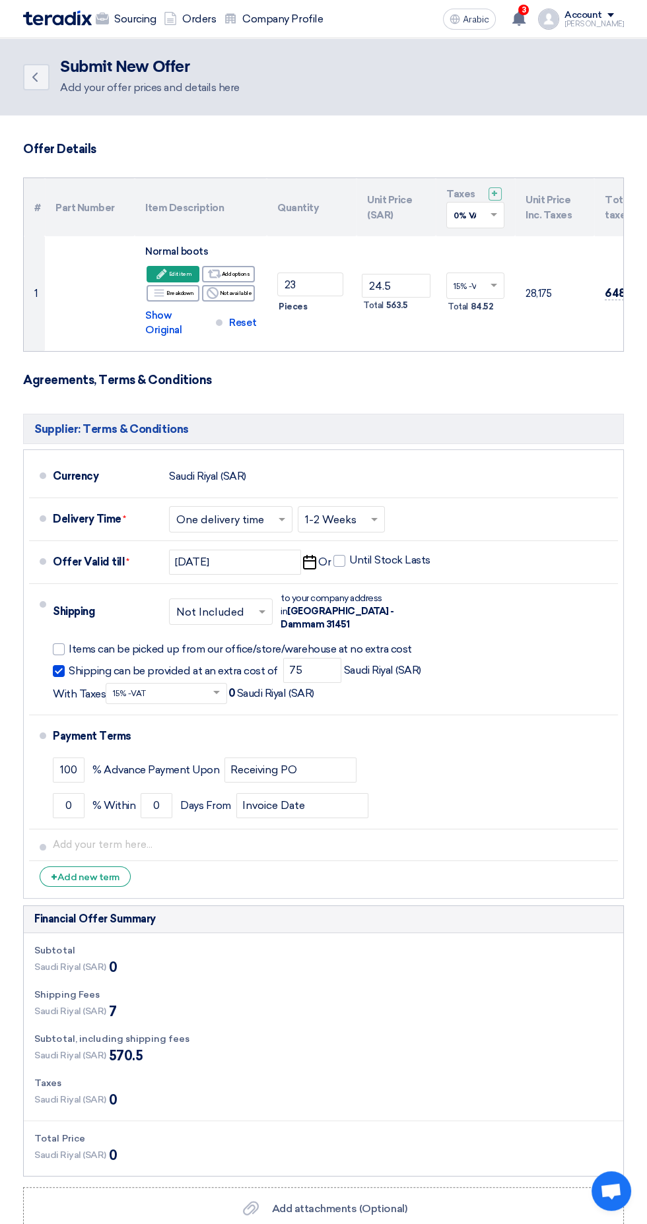
click at [349, 511] on input "text" at bounding box center [338, 520] width 67 height 19
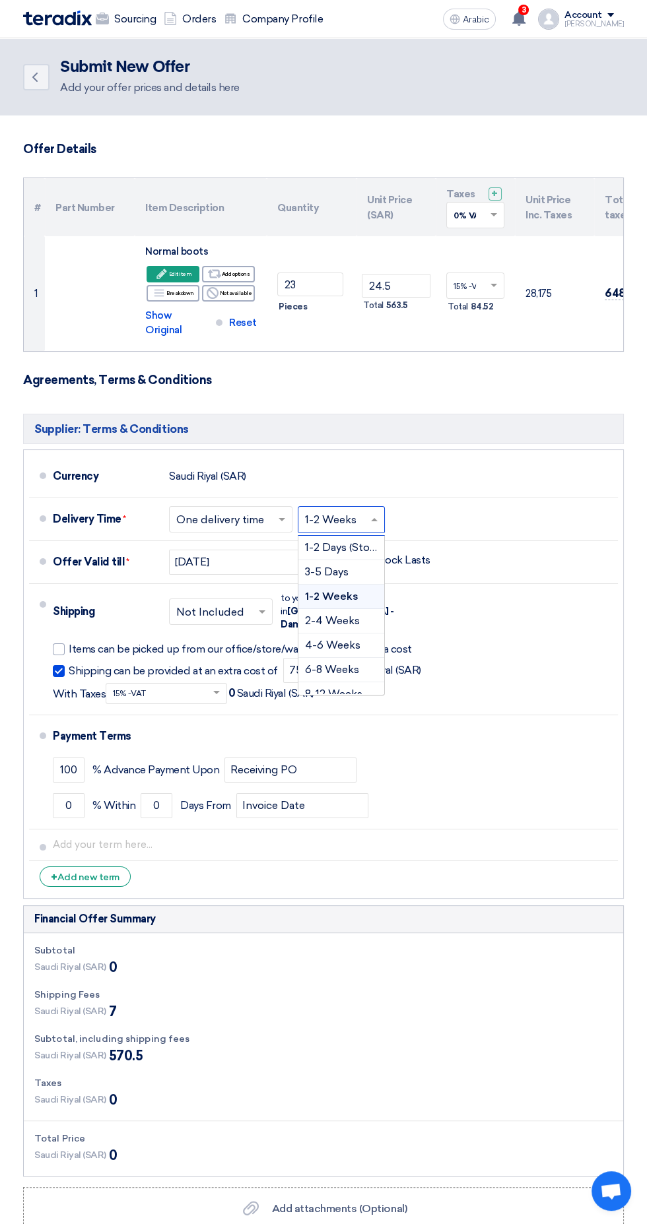
click at [569, 498] on li "Delivery Time * Choose delivery time ... × One delivery time × Choose delivery …" at bounding box center [323, 519] width 589 height 43
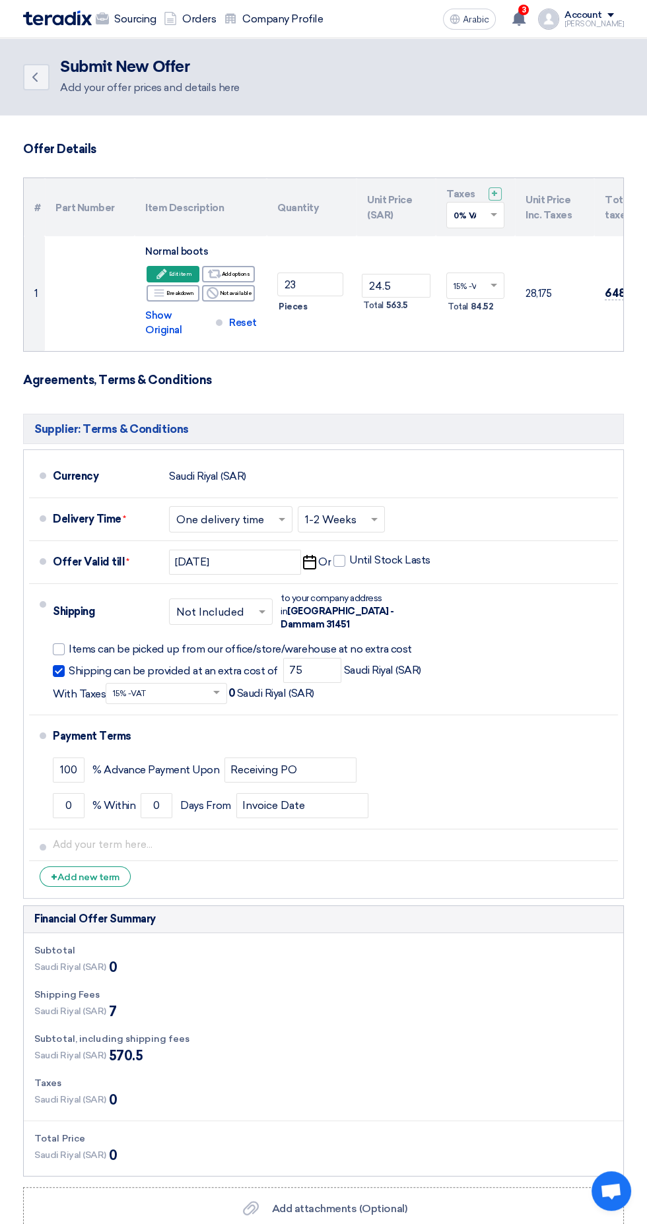
click at [554, 461] on div "Currency [GEOGRAPHIC_DATA] (SAR)" at bounding box center [333, 477] width 560 height 32
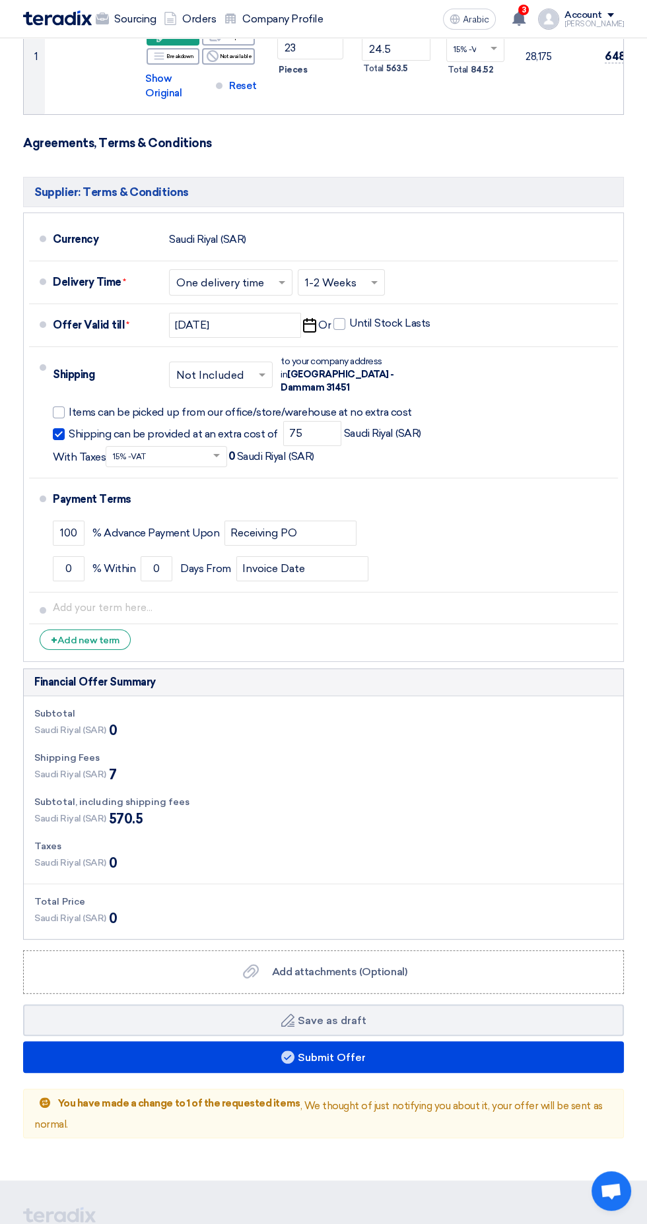
scroll to position [242, 0]
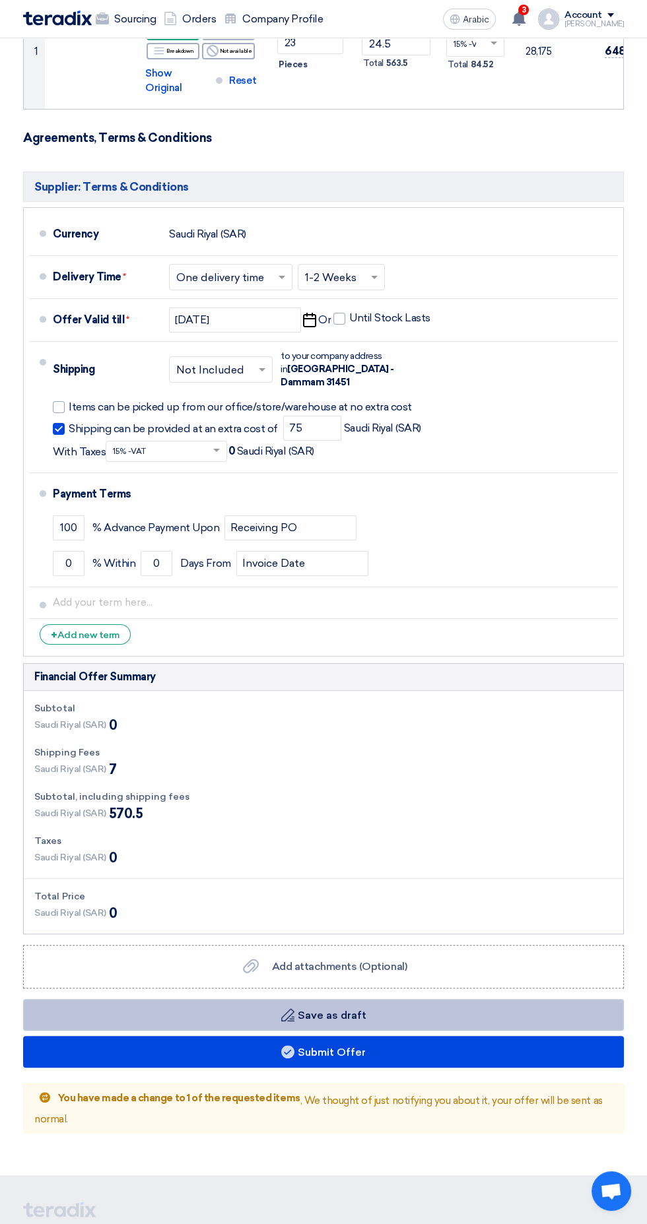
click at [445, 999] on button "Draft Save as draft" at bounding box center [323, 1015] width 601 height 32
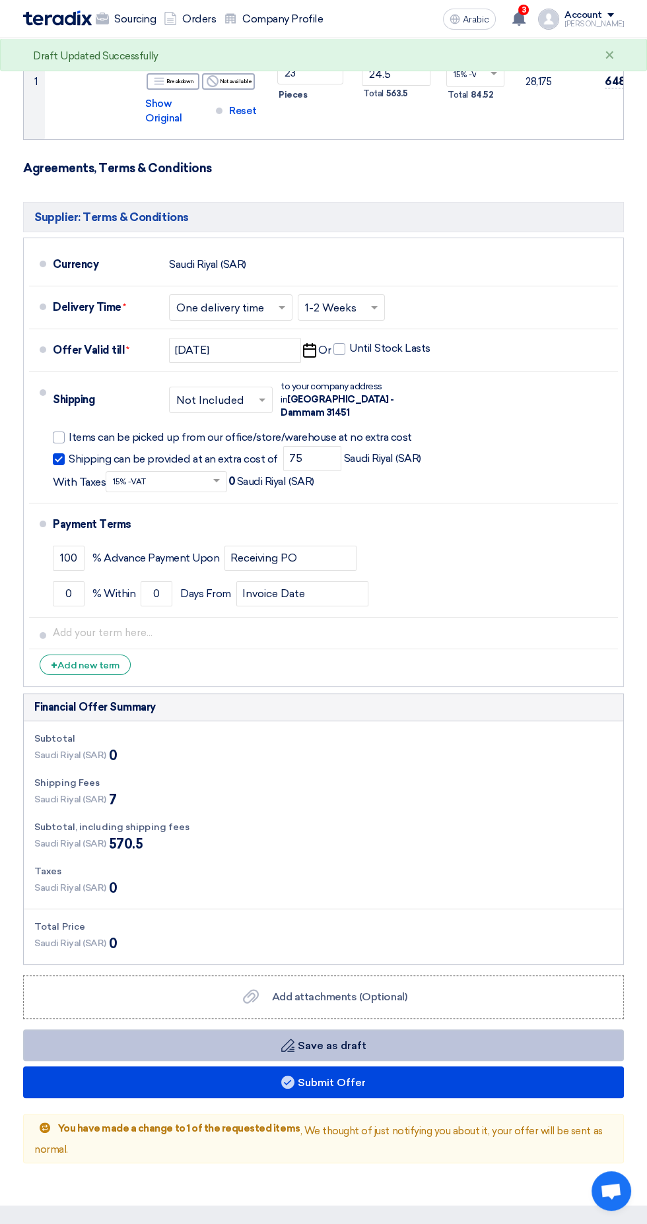
scroll to position [0, 0]
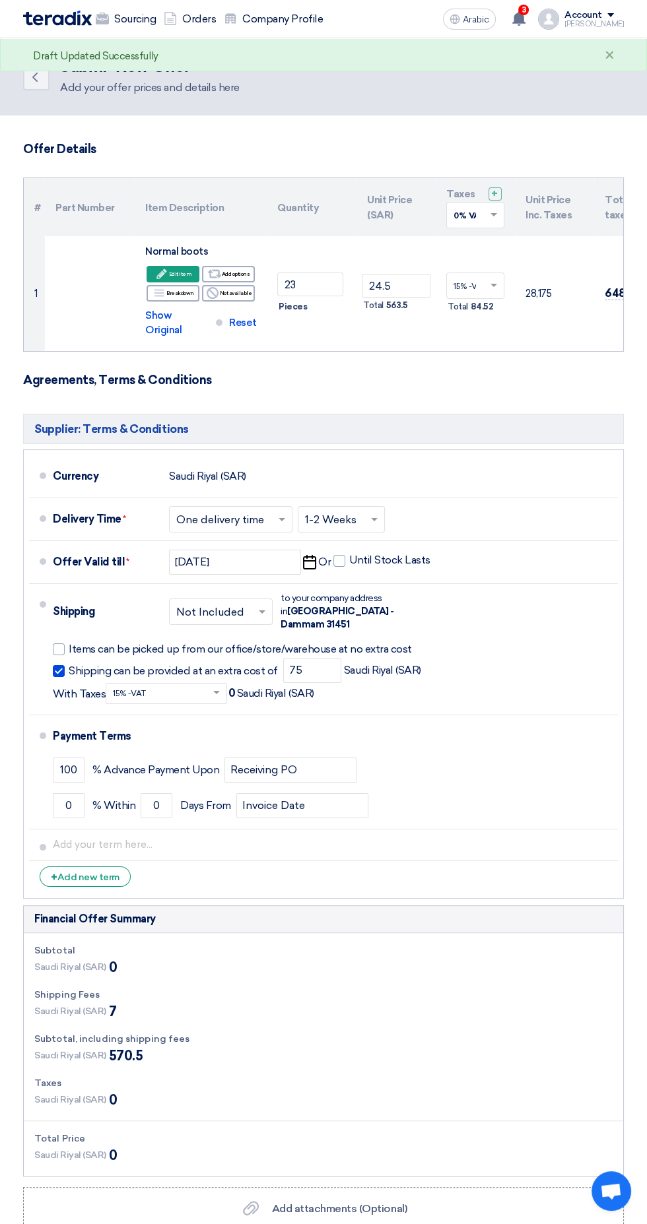
click at [117, 32] on link "Sourcing" at bounding box center [126, 19] width 68 height 29
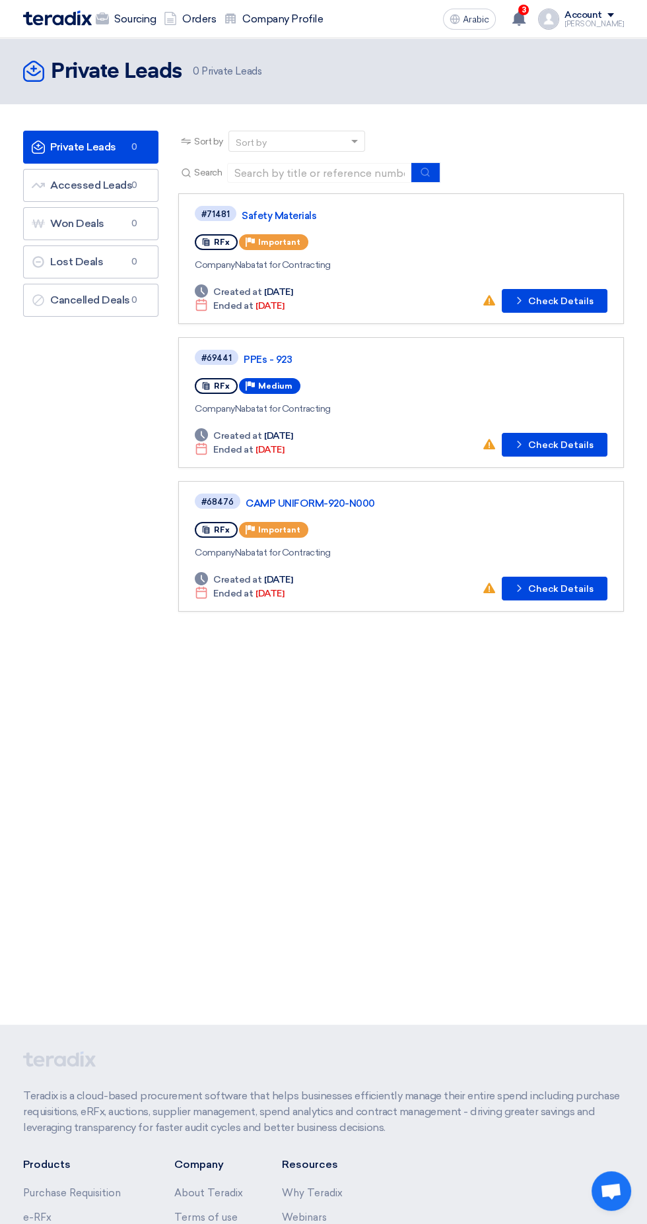
click at [46, 155] on link "Private Leads Private Leads 0" at bounding box center [90, 147] width 135 height 33
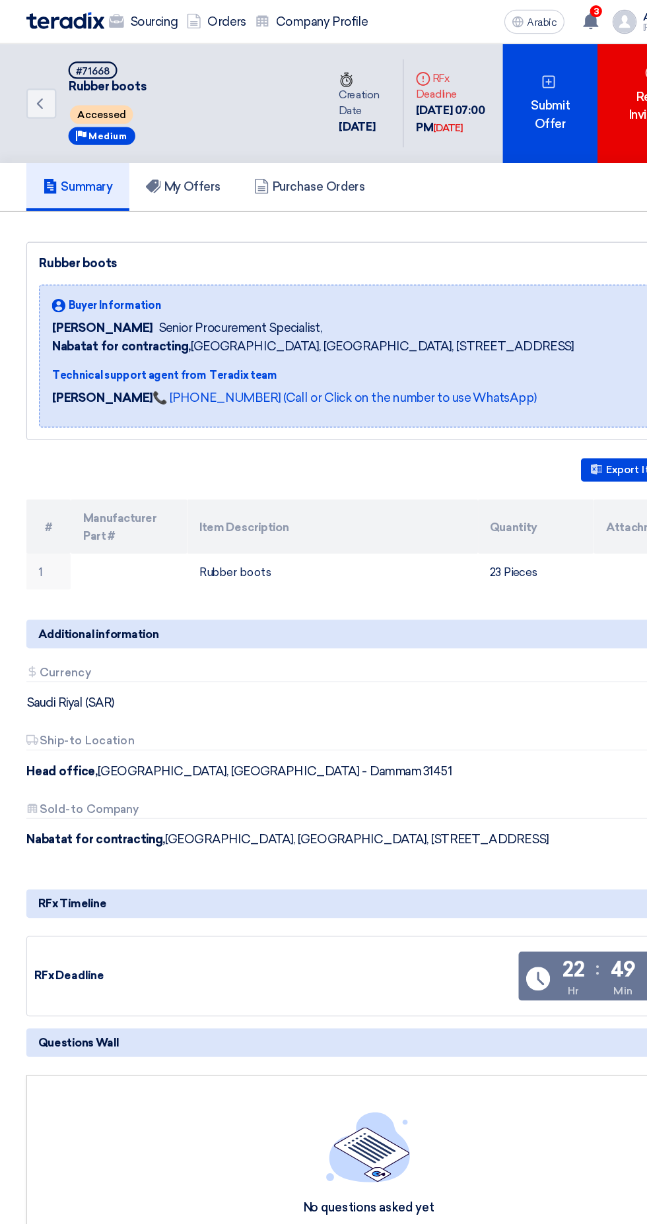
click at [471, 119] on div "Submit Offer" at bounding box center [483, 90] width 83 height 105
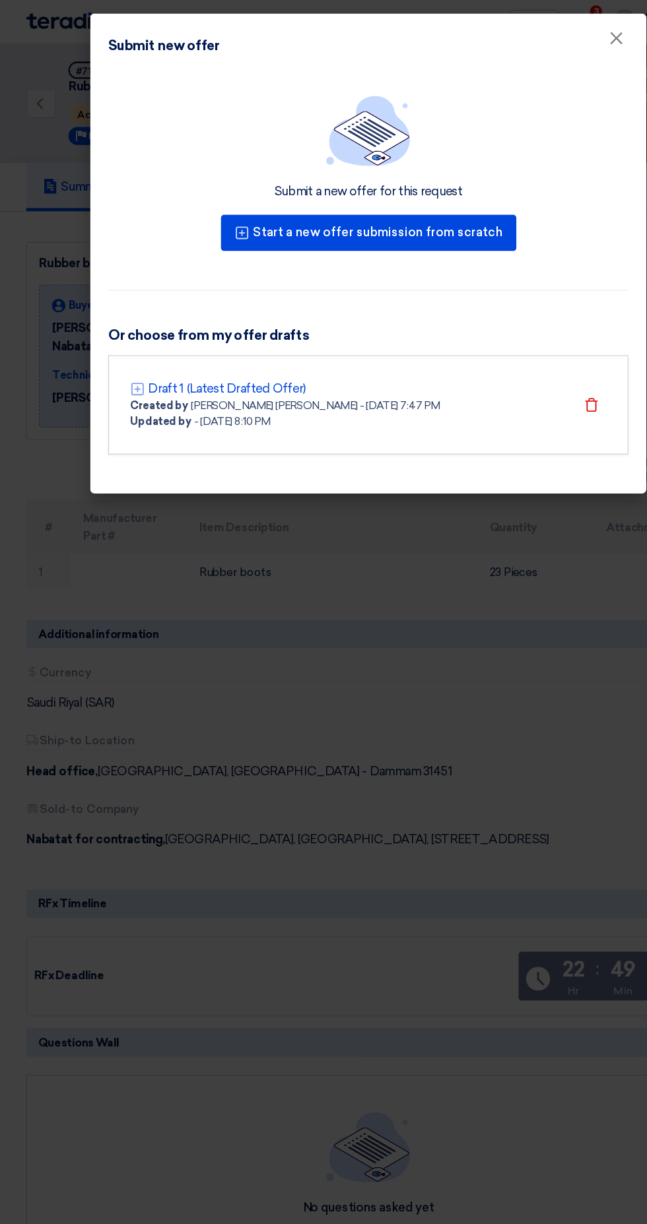
click at [169, 341] on font "Draft 1 (Latest Drafted Offer)" at bounding box center [199, 341] width 139 height 13
